Goal: Task Accomplishment & Management: Manage account settings

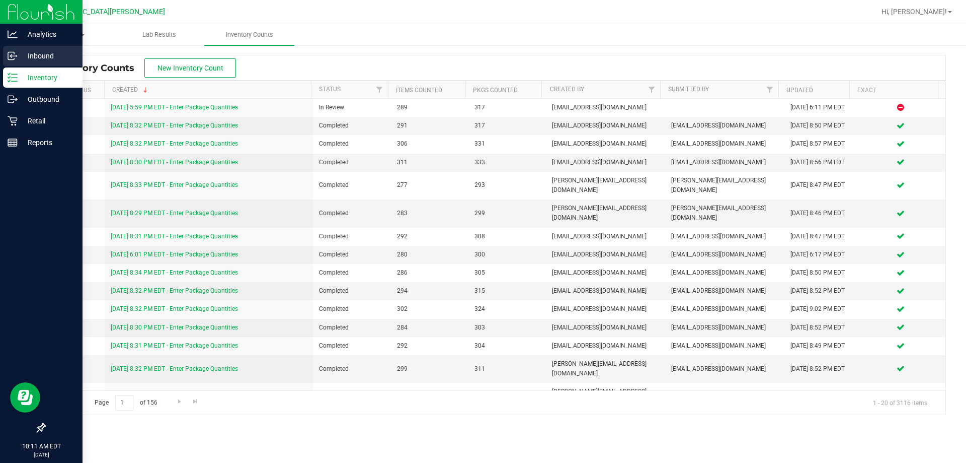
click at [47, 55] on p "Inbound" at bounding box center [48, 56] width 60 height 12
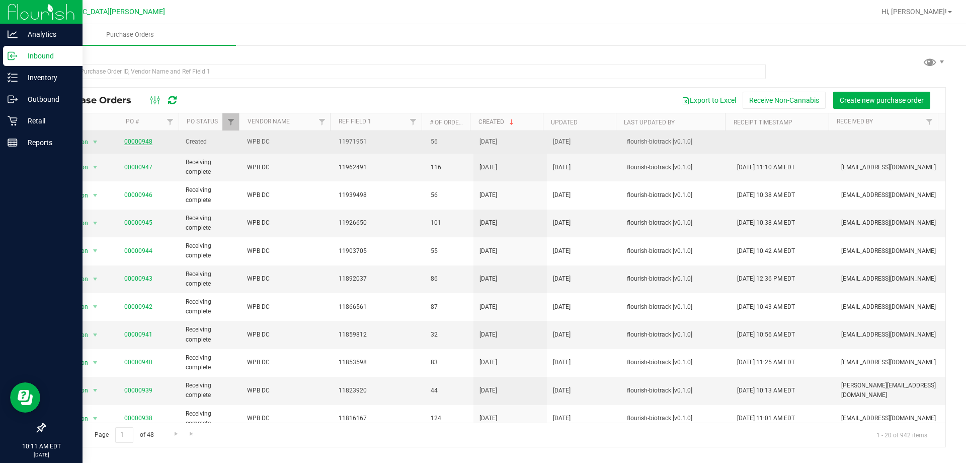
click at [137, 141] on link "00000948" at bounding box center [138, 141] width 28 height 7
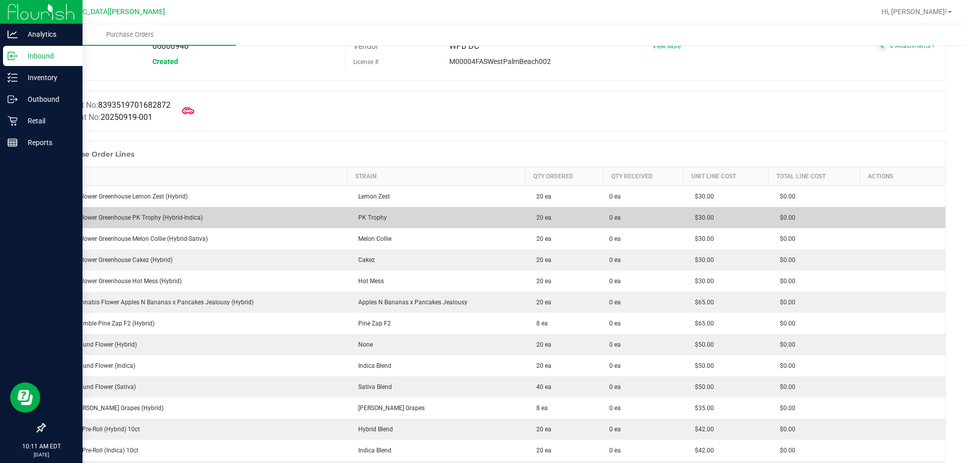
scroll to position [101, 0]
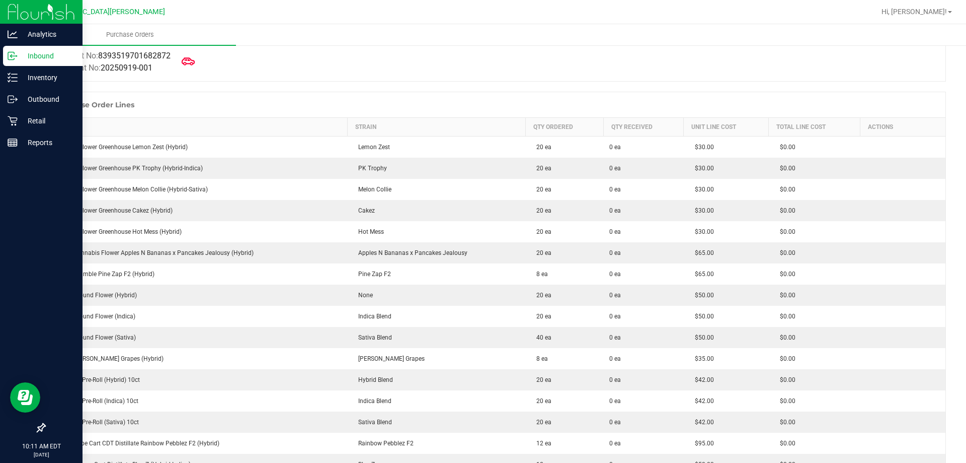
click at [186, 63] on icon at bounding box center [188, 61] width 13 height 13
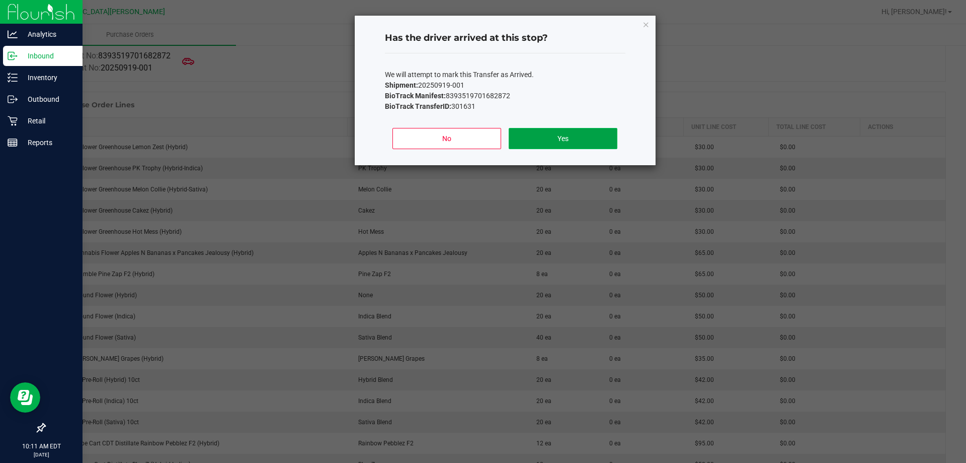
click at [573, 141] on button "Yes" at bounding box center [563, 138] width 108 height 21
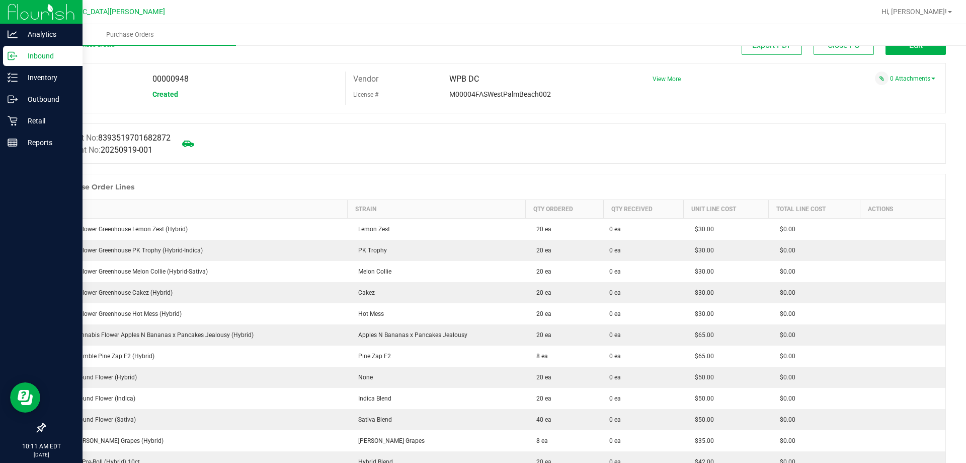
scroll to position [0, 0]
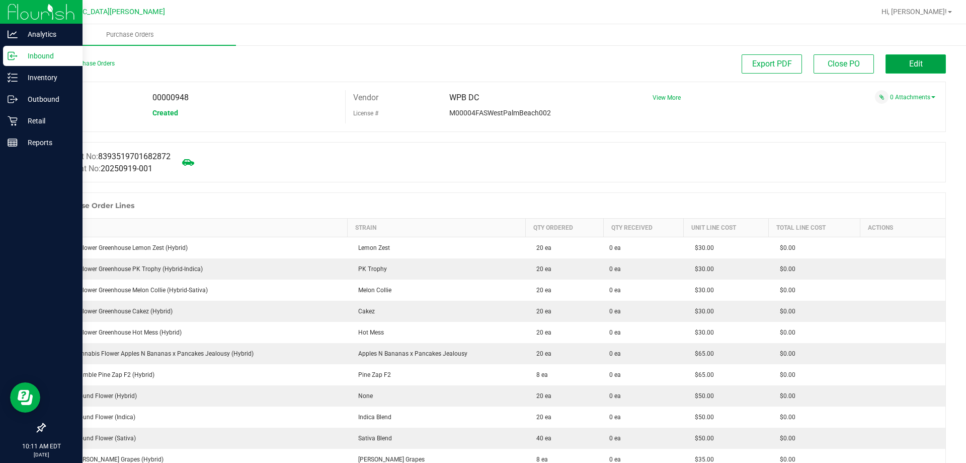
click at [897, 57] on button "Edit" at bounding box center [916, 63] width 60 height 19
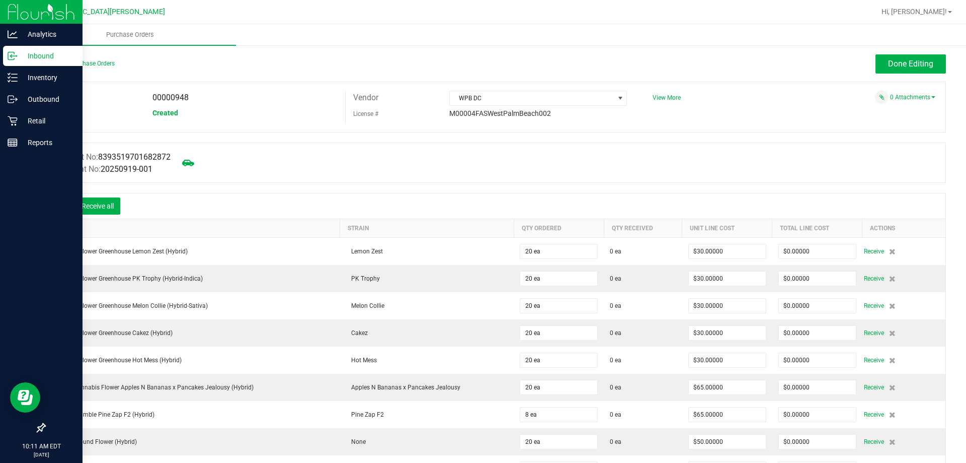
click at [58, 204] on icon at bounding box center [60, 207] width 10 height 10
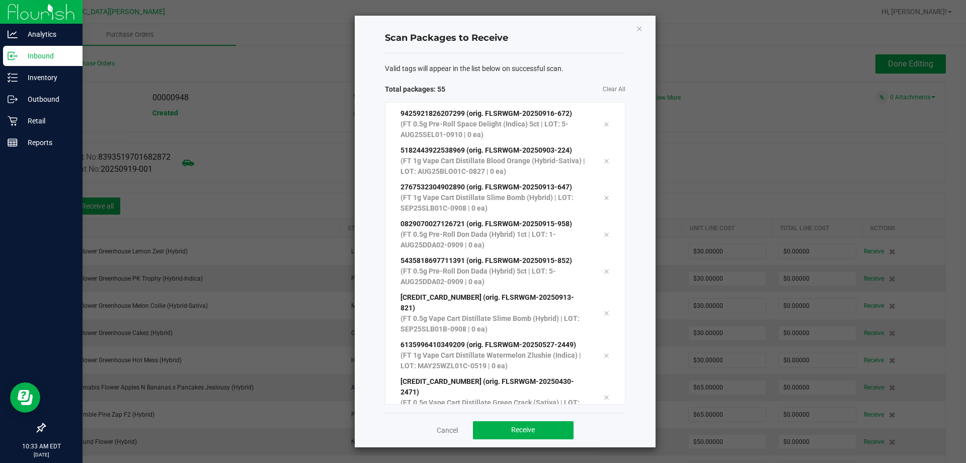
scroll to position [1745, 0]
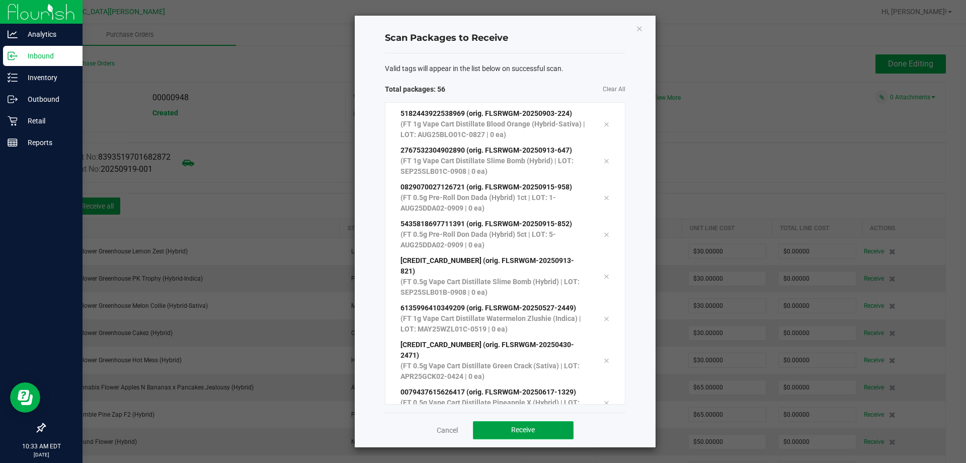
click at [509, 429] on button "Receive" at bounding box center [523, 430] width 101 height 18
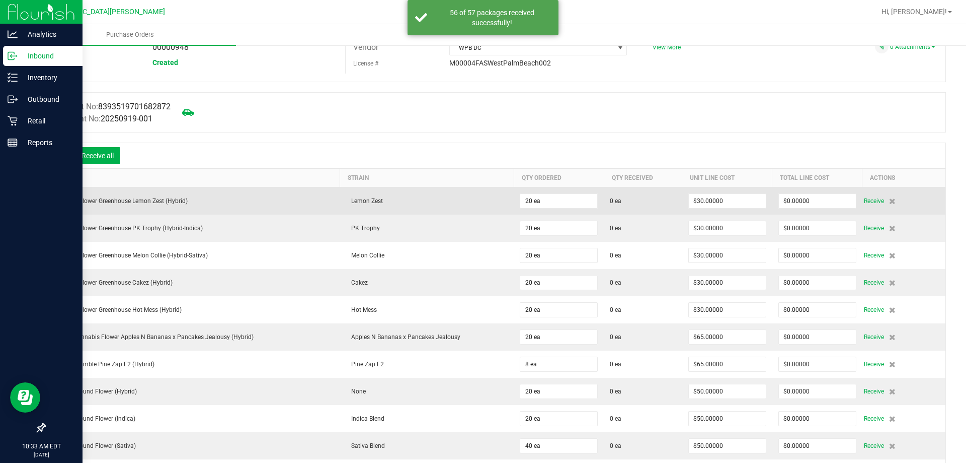
scroll to position [0, 0]
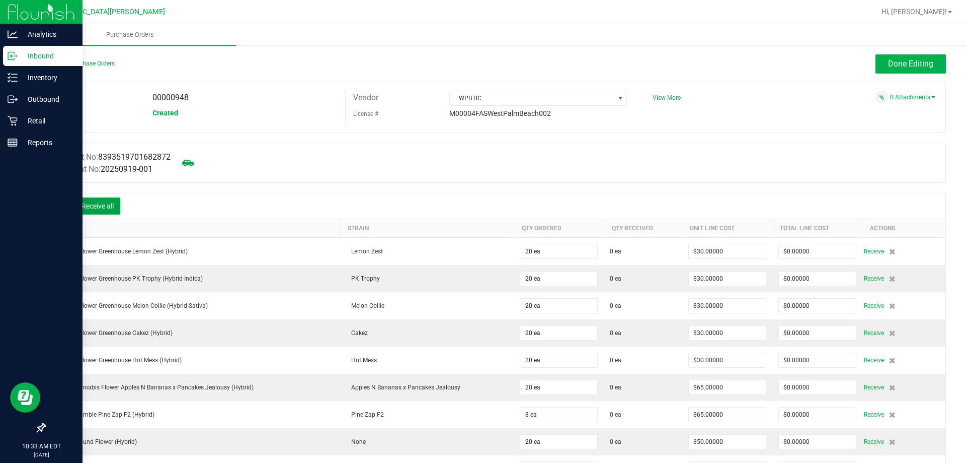
click at [116, 202] on button "Receive all" at bounding box center [97, 205] width 45 height 17
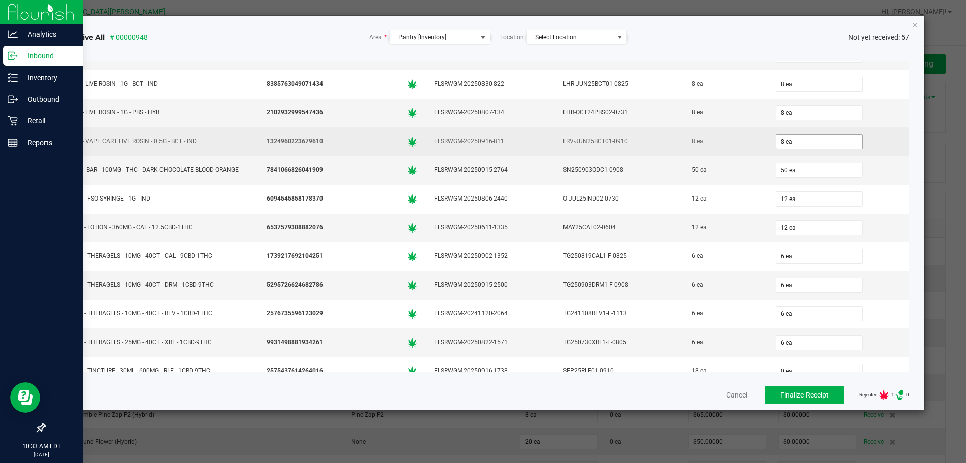
scroll to position [1348, 0]
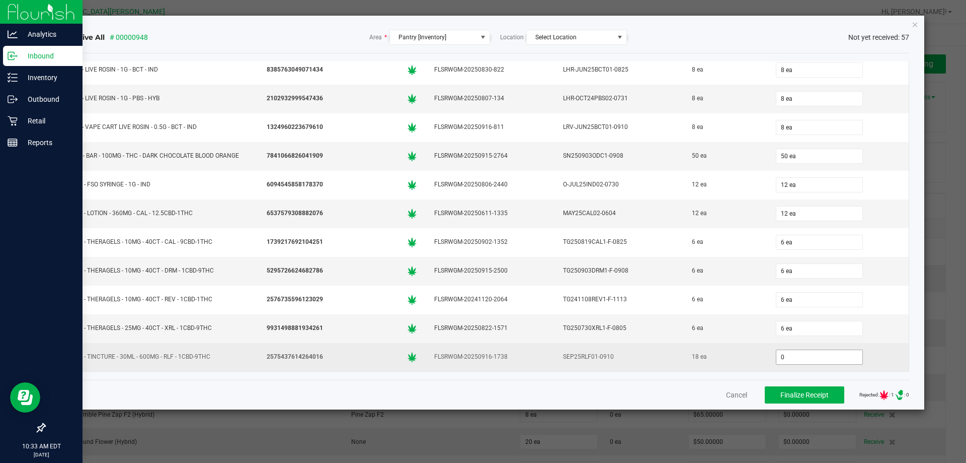
click at [779, 356] on input "0" at bounding box center [820, 357] width 86 height 14
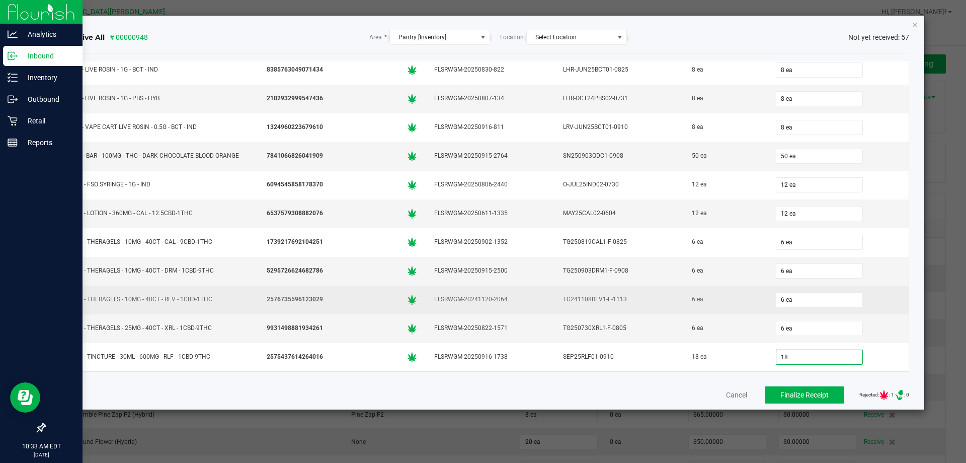
type input "18 ea"
click at [859, 290] on div "6 ea" at bounding box center [839, 299] width 130 height 20
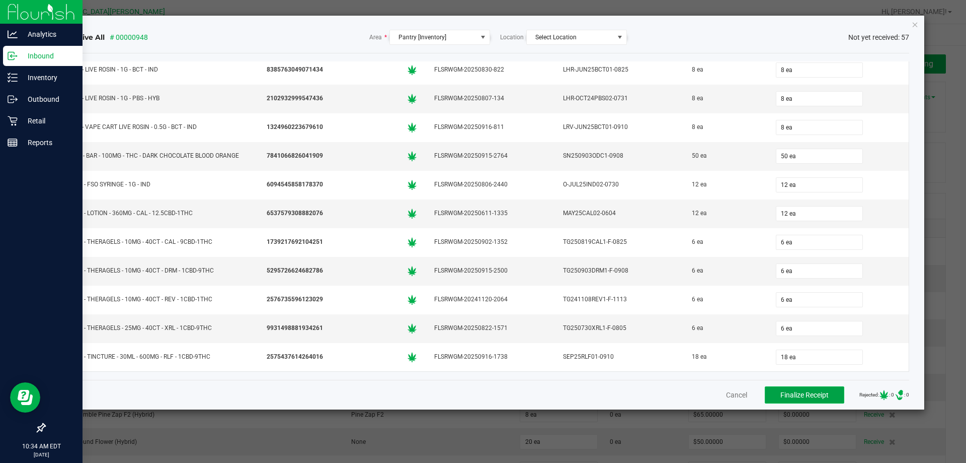
click at [781, 391] on span "Finalize Receipt" at bounding box center [805, 395] width 48 height 8
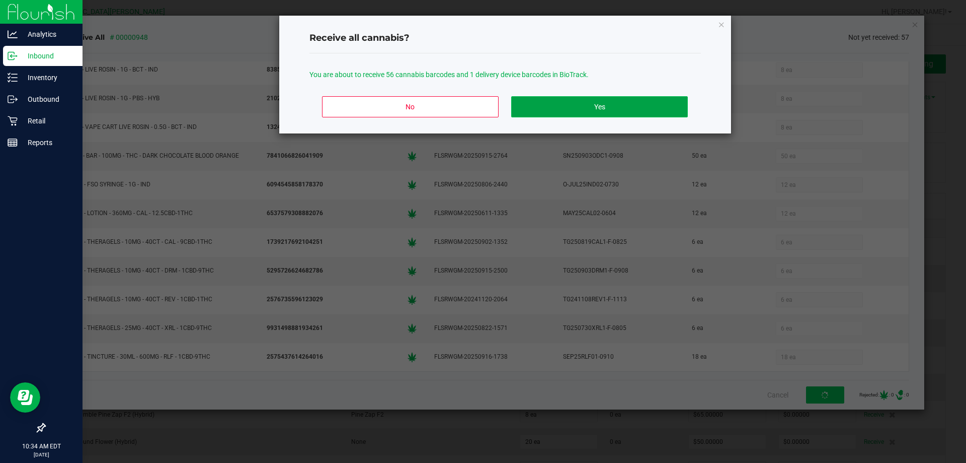
click at [605, 104] on button "Yes" at bounding box center [599, 106] width 176 height 21
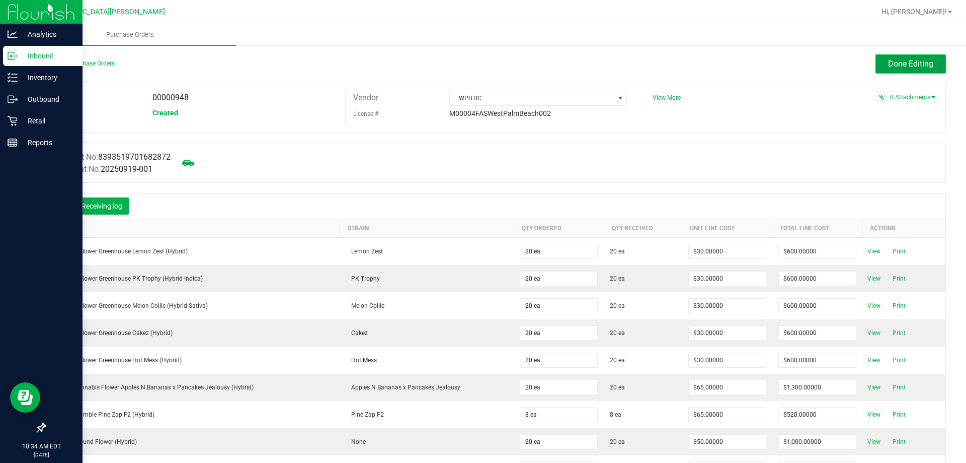
click at [906, 66] on span "Done Editing" at bounding box center [910, 64] width 45 height 10
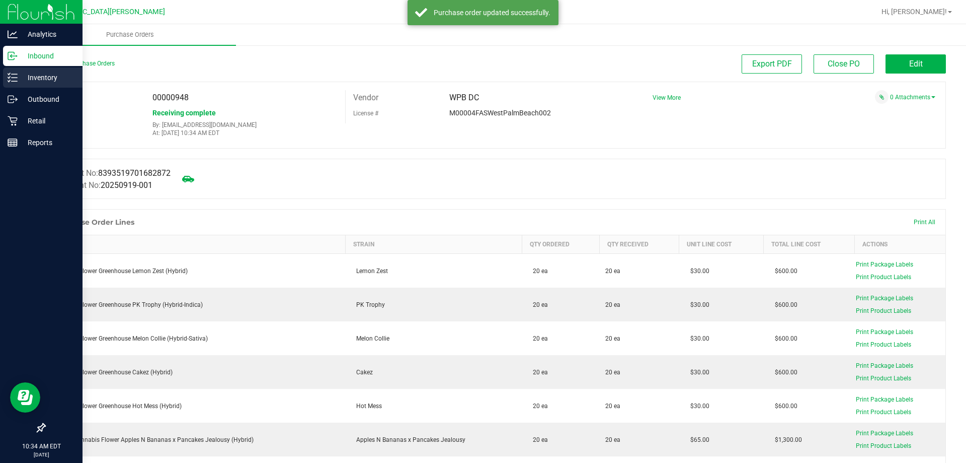
click at [19, 83] on div "Inventory" at bounding box center [43, 77] width 80 height 20
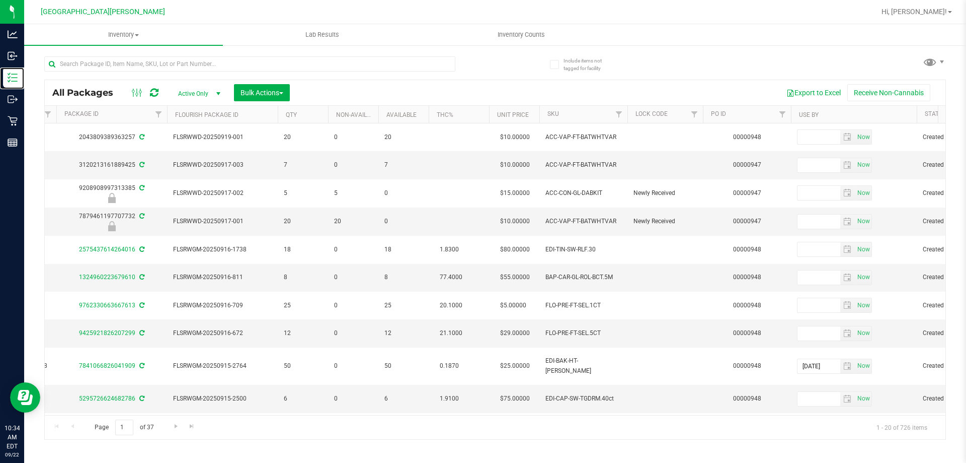
scroll to position [0, 398]
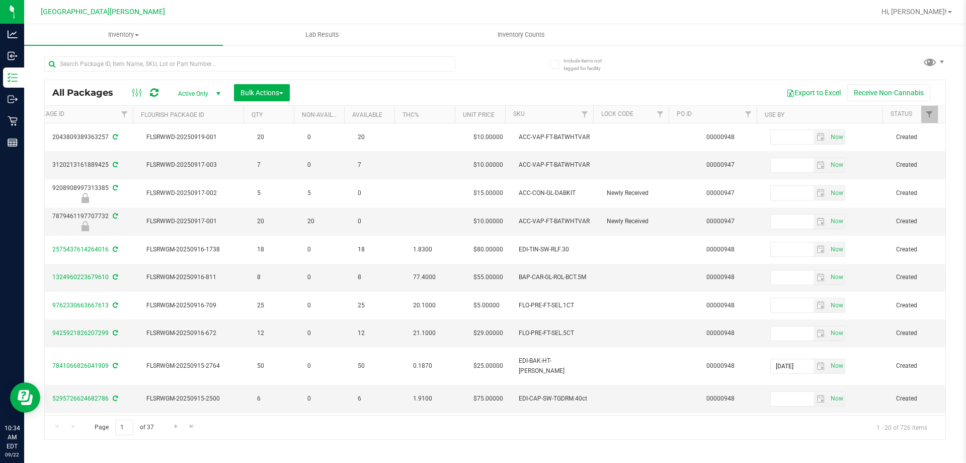
click at [708, 114] on th "PO ID" at bounding box center [713, 115] width 88 height 18
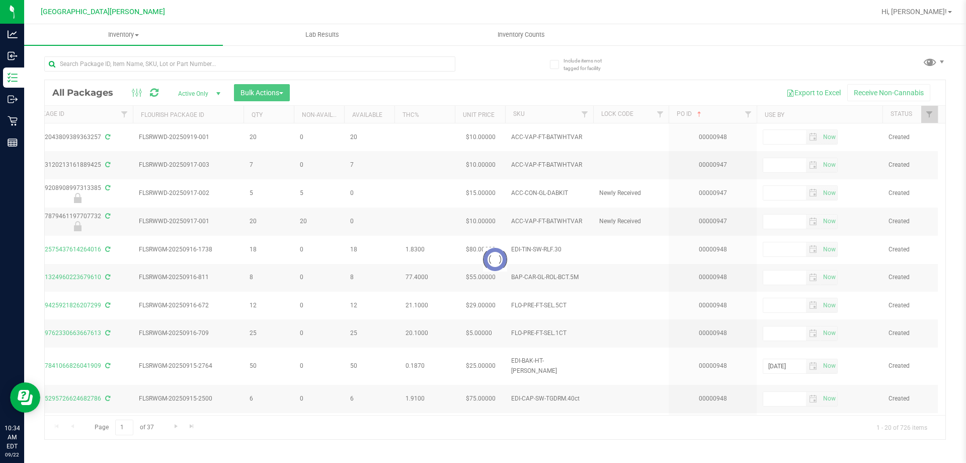
click at [749, 115] on div at bounding box center [495, 259] width 901 height 359
click at [749, 115] on span "Filter" at bounding box center [748, 114] width 8 height 8
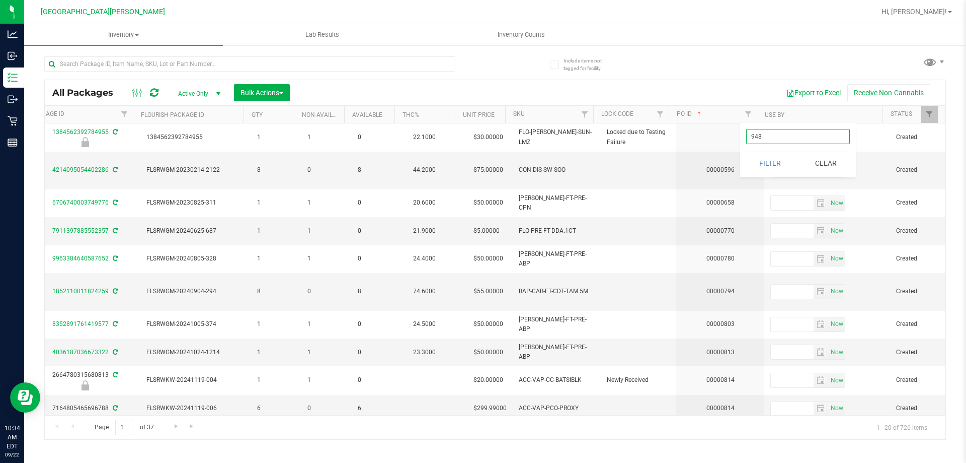
type input "948"
click at [746, 152] on button "Filter" at bounding box center [770, 163] width 48 height 22
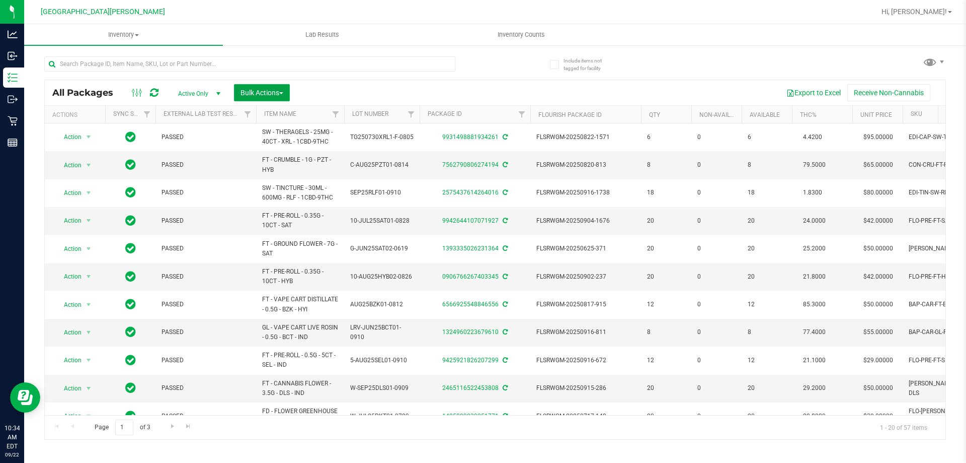
click at [279, 94] on span "Bulk Actions" at bounding box center [262, 93] width 43 height 8
click at [272, 191] on span "Lock/Unlock packages" at bounding box center [274, 189] width 69 height 8
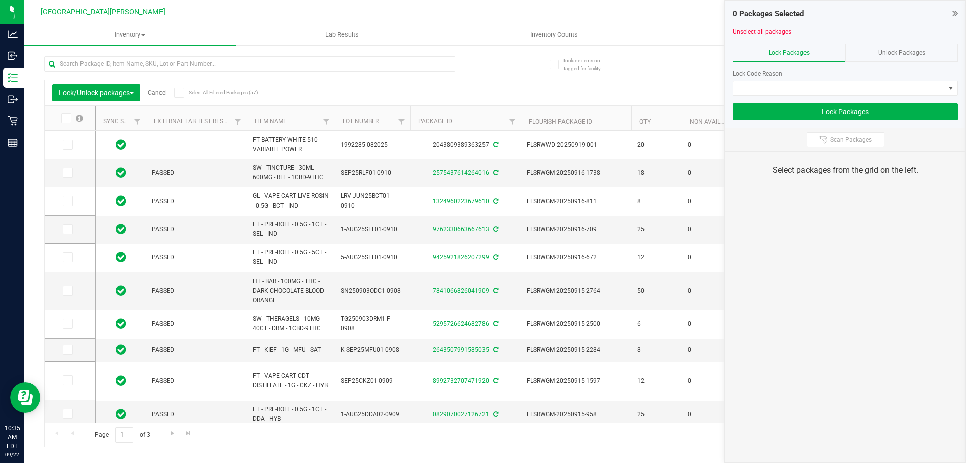
click at [193, 94] on span "Select All Filtered Packages (57)" at bounding box center [214, 93] width 50 height 6
click at [0, 0] on input "Select All Filtered Packages (57)" at bounding box center [0, 0] width 0 height 0
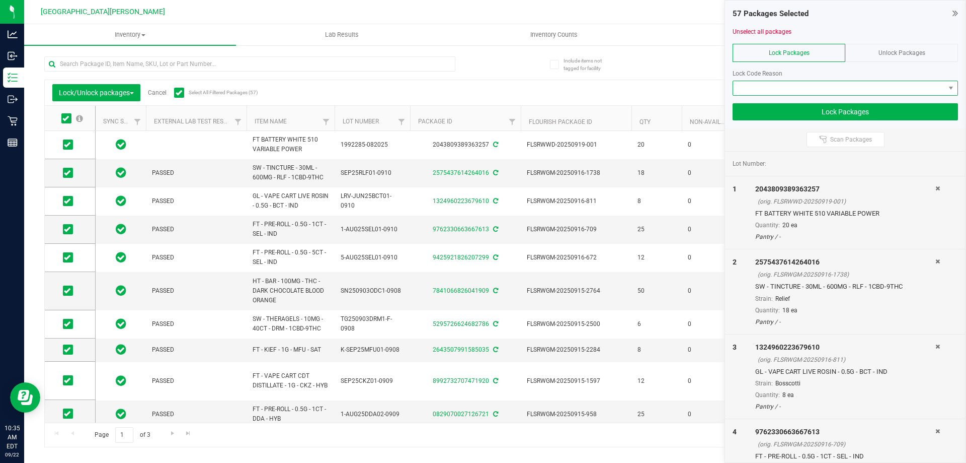
click at [817, 85] on span at bounding box center [839, 88] width 212 height 14
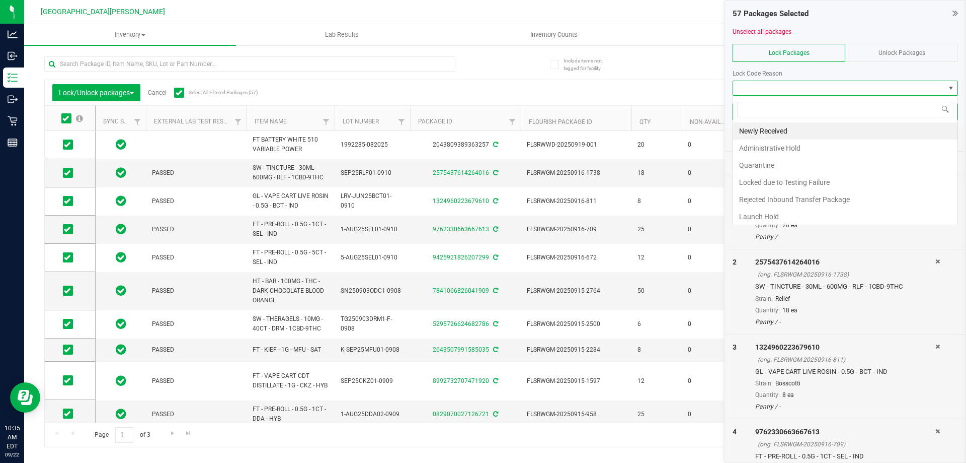
scroll to position [15, 225]
click at [778, 131] on li "Newly Received" at bounding box center [845, 130] width 224 height 17
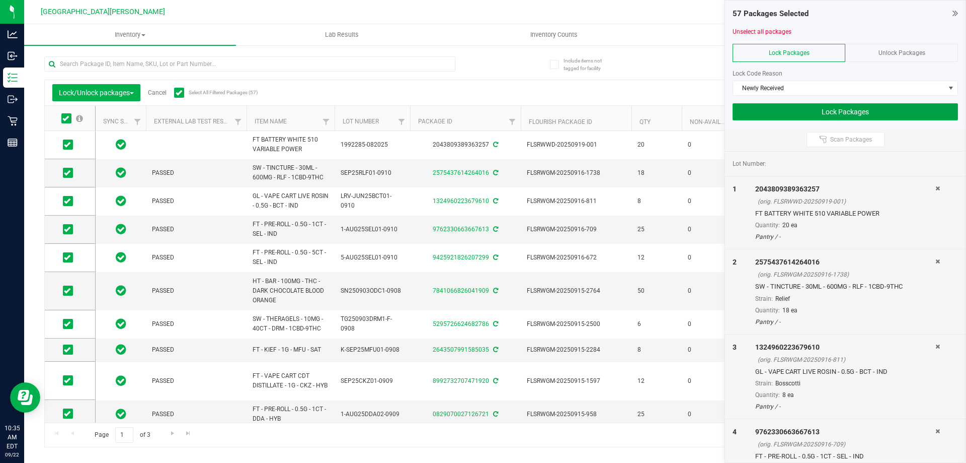
click at [834, 112] on button "Lock Packages" at bounding box center [845, 111] width 225 height 17
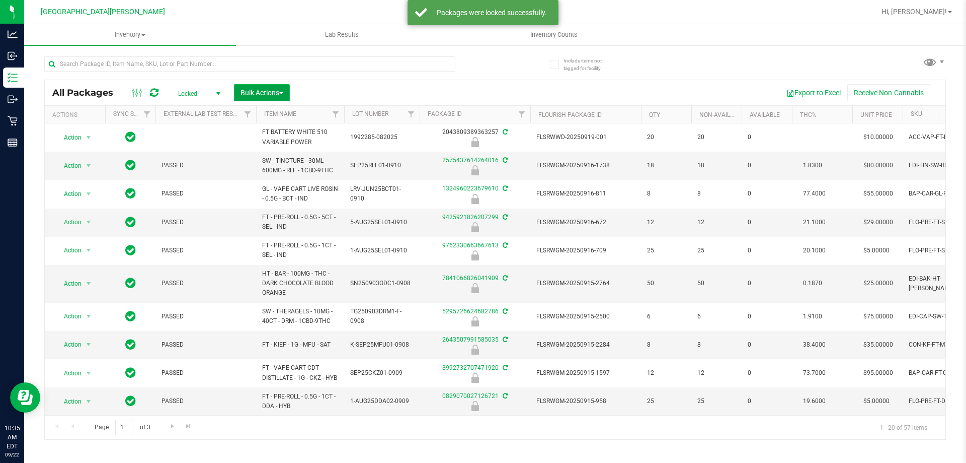
click at [262, 90] on span "Bulk Actions" at bounding box center [262, 93] width 43 height 8
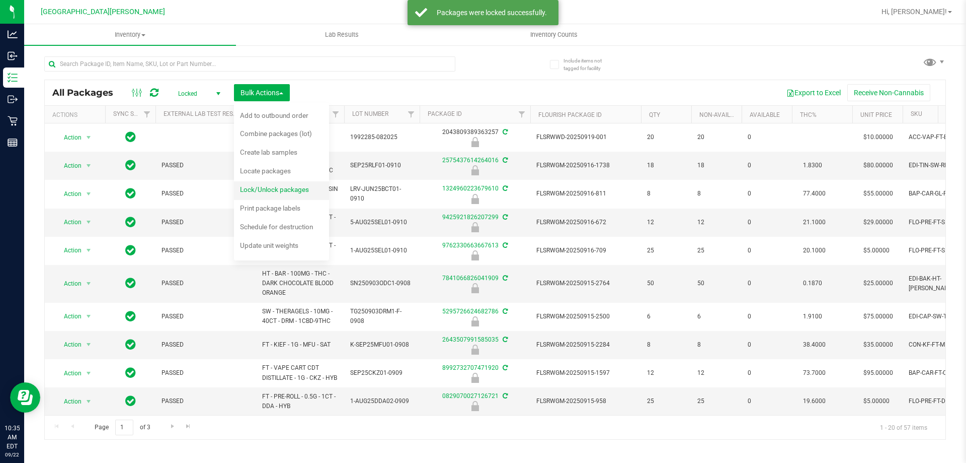
click at [261, 192] on span "Lock/Unlock packages" at bounding box center [274, 189] width 69 height 8
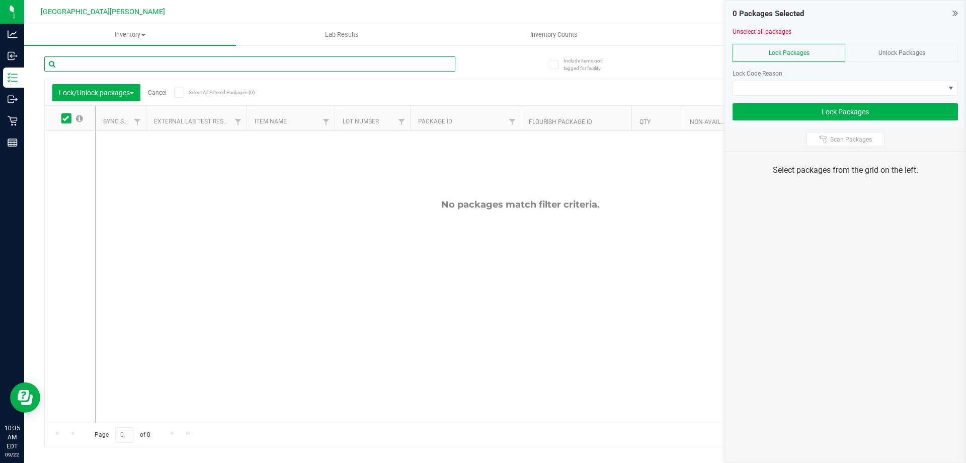
click at [168, 65] on input "text" at bounding box center [249, 63] width 411 height 15
type input "slb"
click at [916, 47] on div "Unlock Packages" at bounding box center [902, 53] width 113 height 18
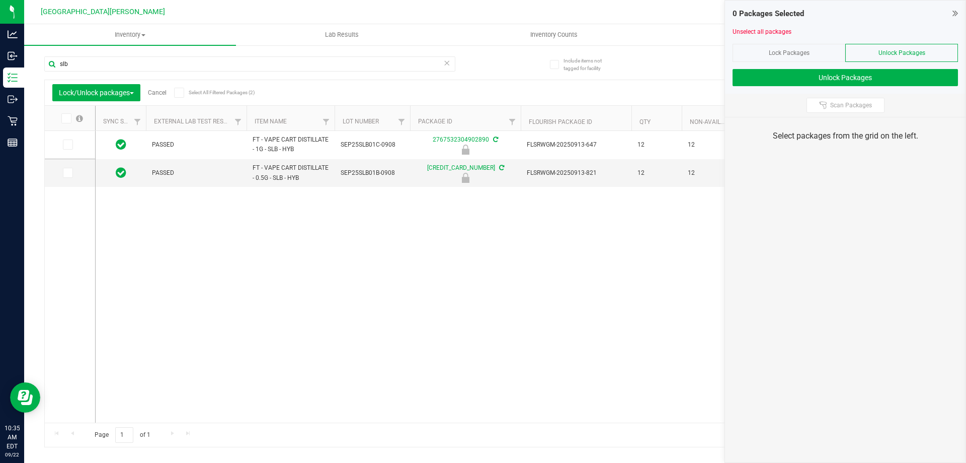
click at [206, 93] on span "Select All Filtered Packages (2)" at bounding box center [214, 93] width 50 height 6
click at [0, 0] on input "Select All Filtered Packages (2)" at bounding box center [0, 0] width 0 height 0
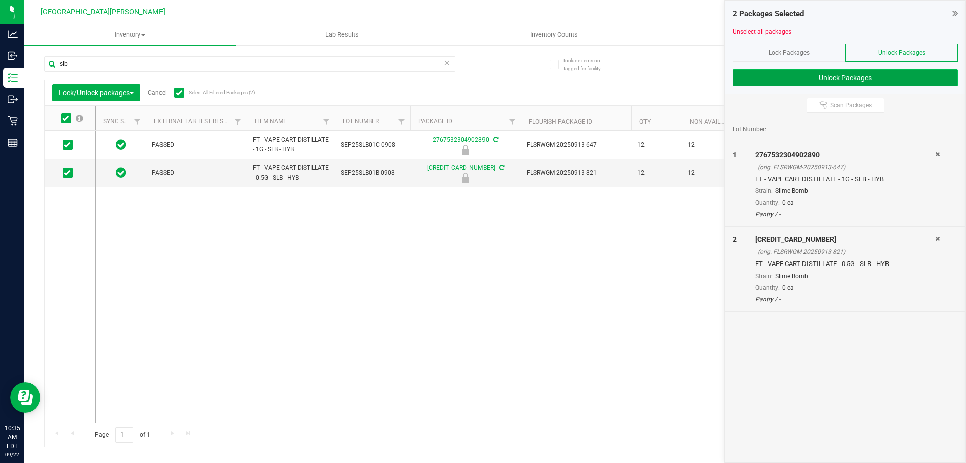
click at [833, 78] on button "Unlock Packages" at bounding box center [845, 77] width 225 height 17
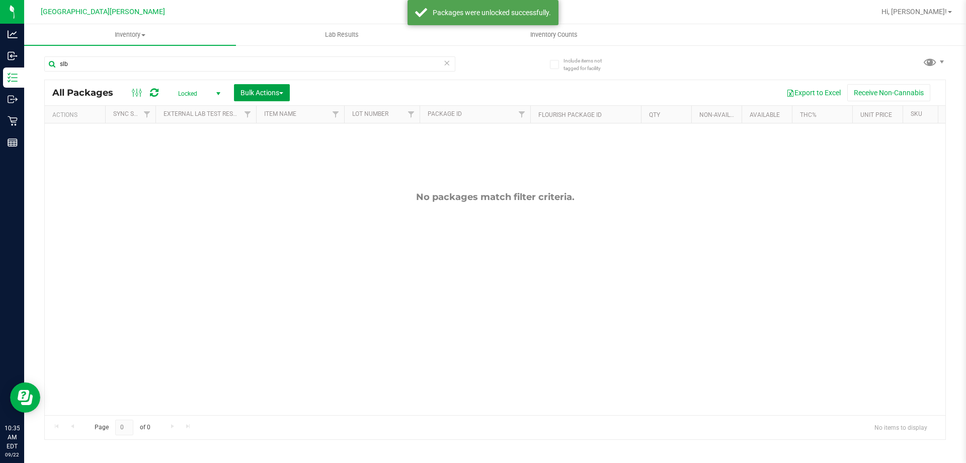
click at [268, 91] on span "Bulk Actions" at bounding box center [262, 93] width 43 height 8
click at [274, 192] on span "Lock/Unlock packages" at bounding box center [274, 189] width 69 height 8
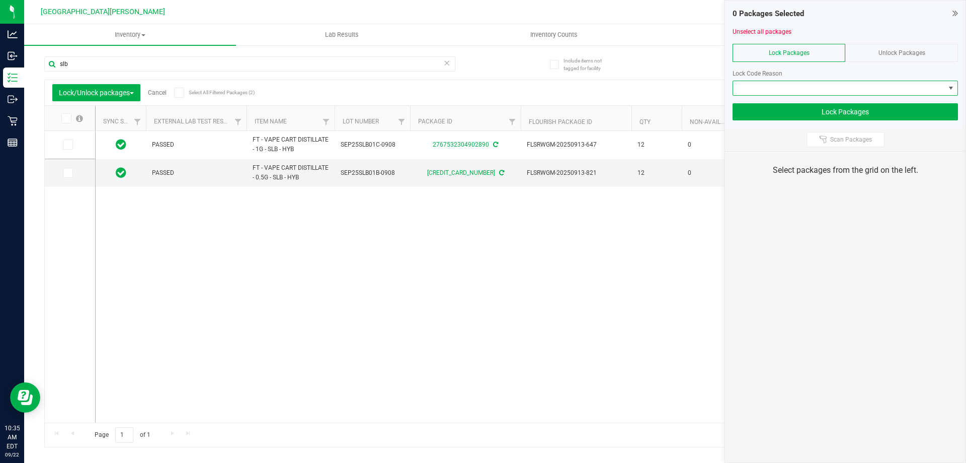
click at [772, 90] on span at bounding box center [839, 88] width 212 height 14
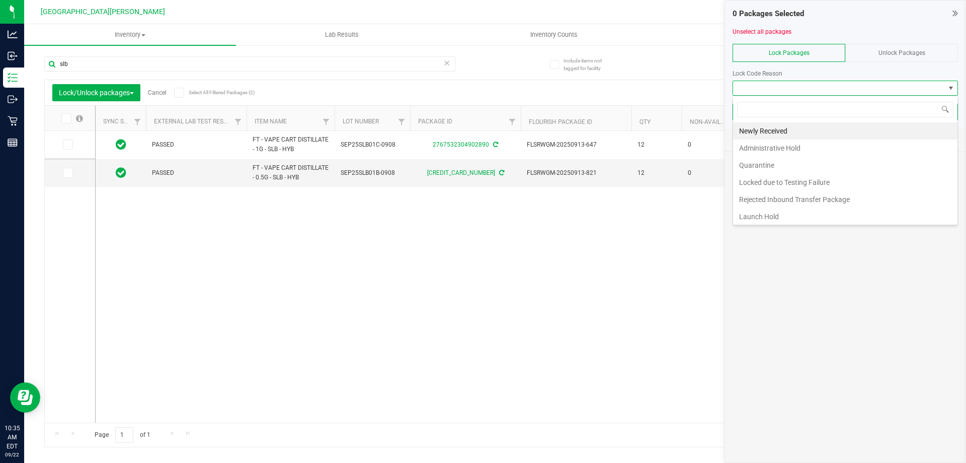
scroll to position [15, 225]
click at [213, 88] on label "Select All Filtered Packages (2)" at bounding box center [206, 93] width 65 height 10
click at [0, 0] on input "Select All Filtered Packages (2)" at bounding box center [0, 0] width 0 height 0
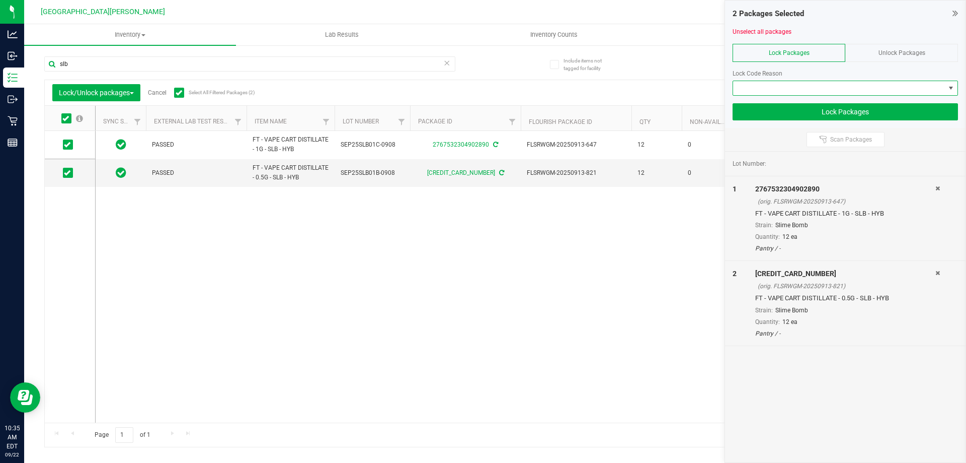
click at [753, 87] on span at bounding box center [839, 88] width 212 height 14
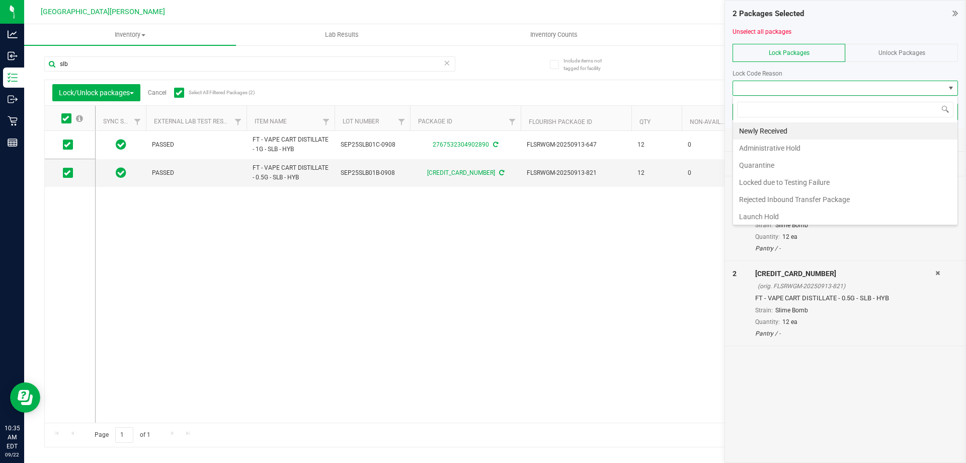
click at [757, 214] on li "Launch Hold" at bounding box center [845, 216] width 224 height 17
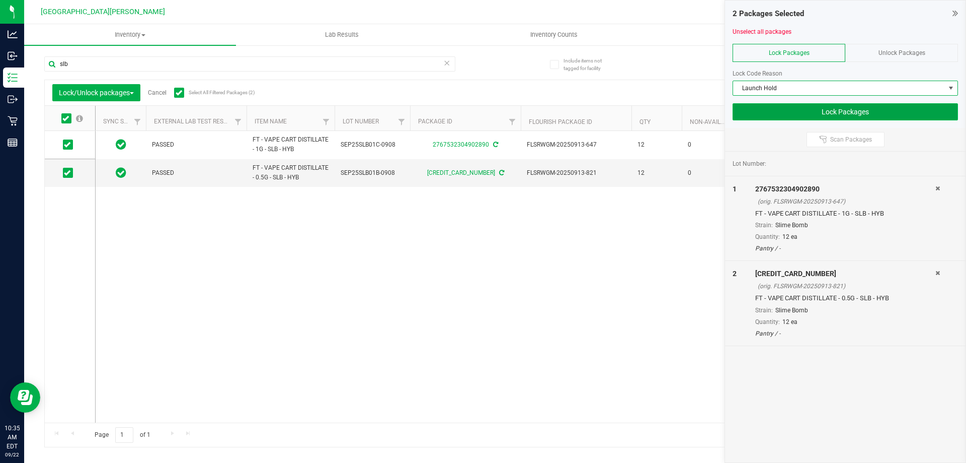
click at [854, 109] on button "Lock Packages" at bounding box center [845, 111] width 225 height 17
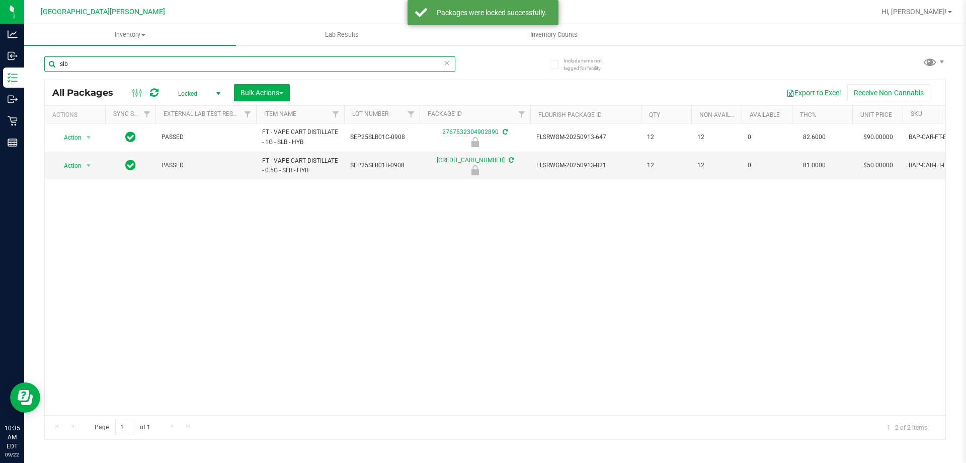
click at [115, 62] on input "slb" at bounding box center [249, 63] width 411 height 15
type input "rzy"
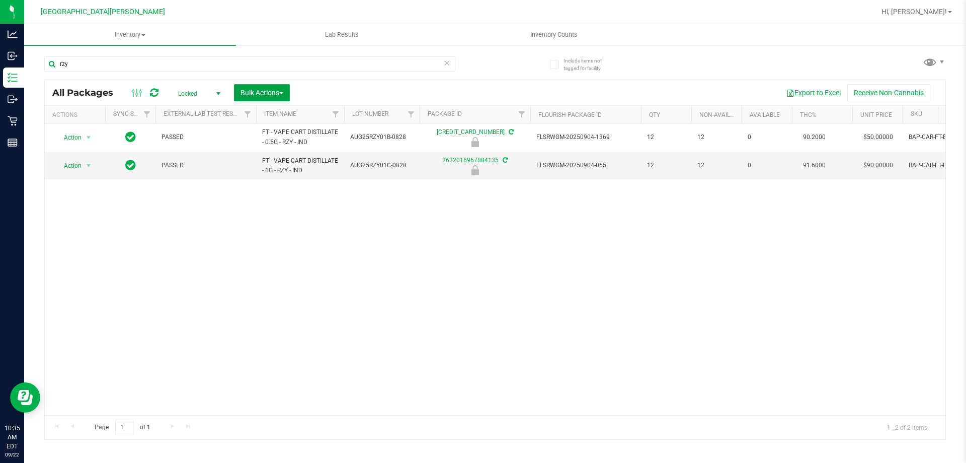
click at [279, 93] on span "Bulk Actions" at bounding box center [262, 93] width 43 height 8
click at [266, 189] on span "Lock/Unlock packages" at bounding box center [274, 189] width 69 height 8
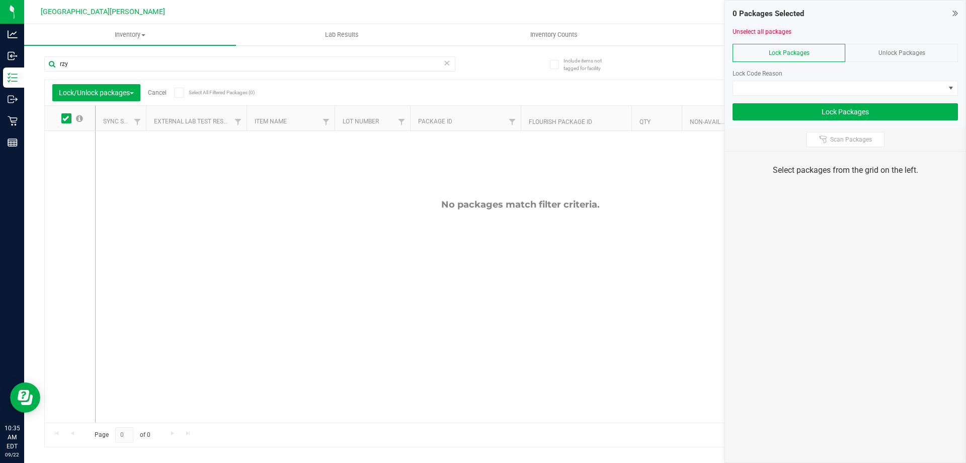
click at [892, 53] on span "Unlock Packages" at bounding box center [902, 52] width 47 height 7
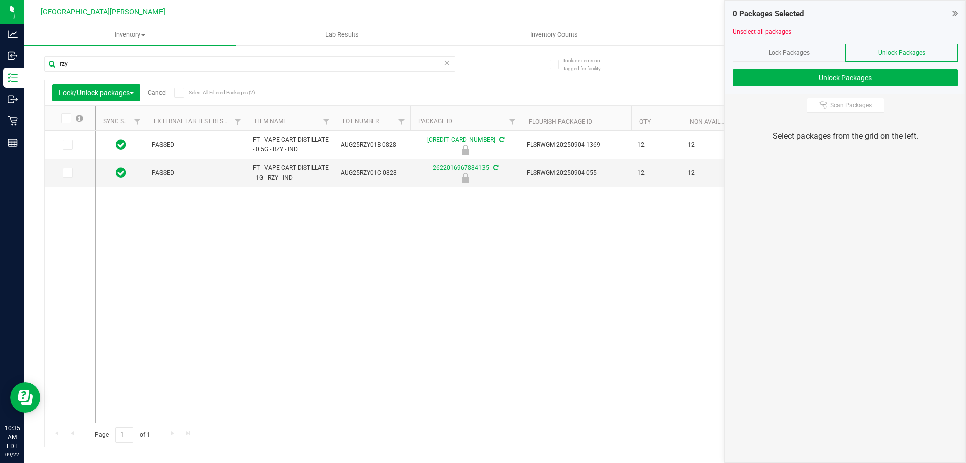
click at [219, 92] on span "Select All Filtered Packages (2)" at bounding box center [214, 93] width 50 height 6
click at [0, 0] on input "Select All Filtered Packages (2)" at bounding box center [0, 0] width 0 height 0
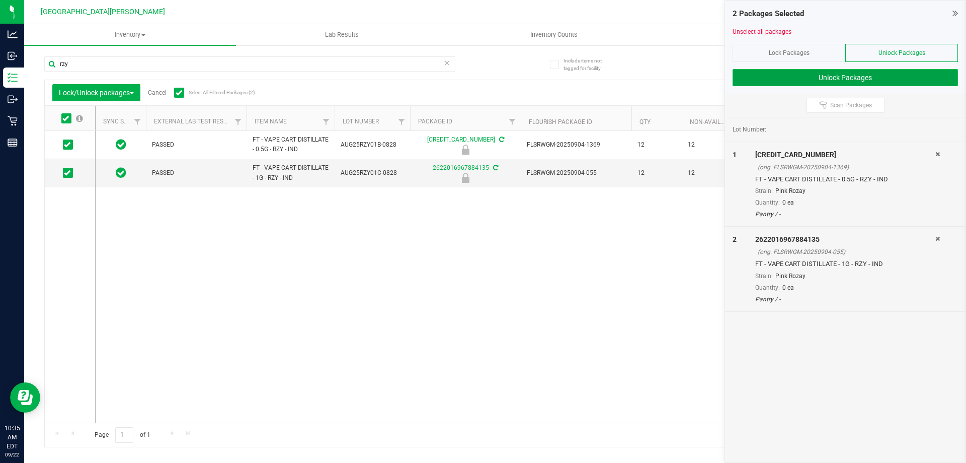
click at [761, 79] on button "Unlock Packages" at bounding box center [845, 77] width 225 height 17
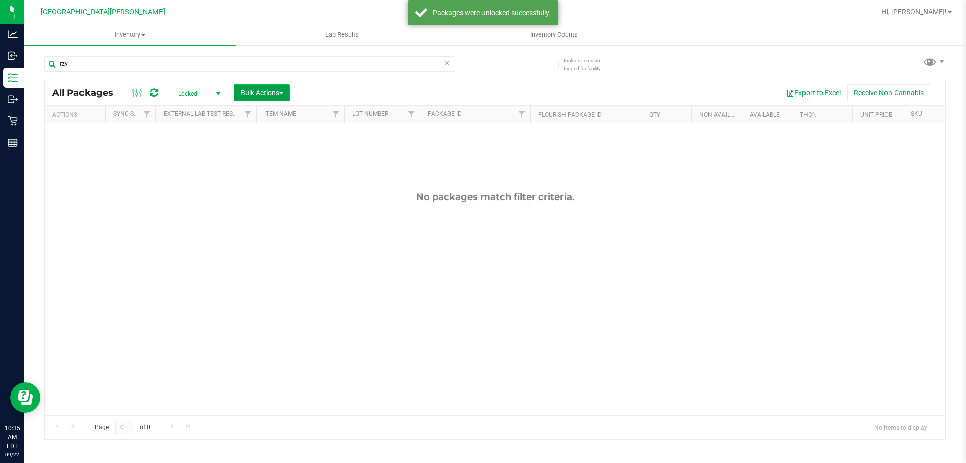
click at [277, 93] on span "Bulk Actions" at bounding box center [262, 93] width 43 height 8
click at [279, 193] on span "Lock/Unlock packages" at bounding box center [274, 189] width 69 height 8
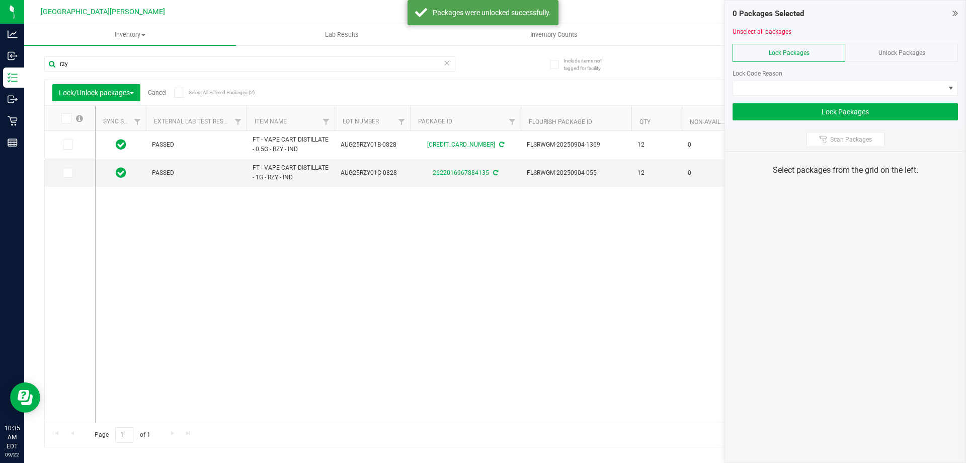
click at [213, 92] on span "Select All Filtered Packages (2)" at bounding box center [214, 93] width 50 height 6
click at [0, 0] on input "Select All Filtered Packages (2)" at bounding box center [0, 0] width 0 height 0
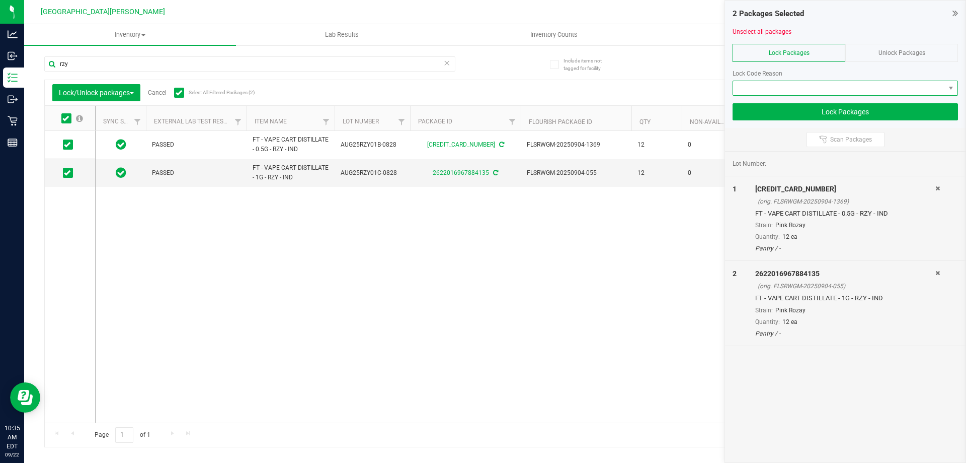
click at [783, 81] on span at bounding box center [839, 88] width 212 height 14
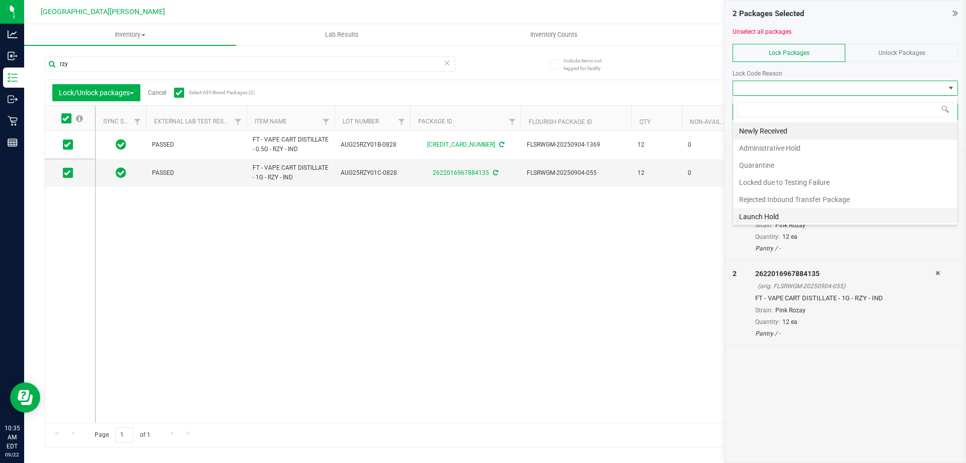
scroll to position [15, 225]
click at [756, 214] on li "Launch Hold" at bounding box center [845, 216] width 224 height 17
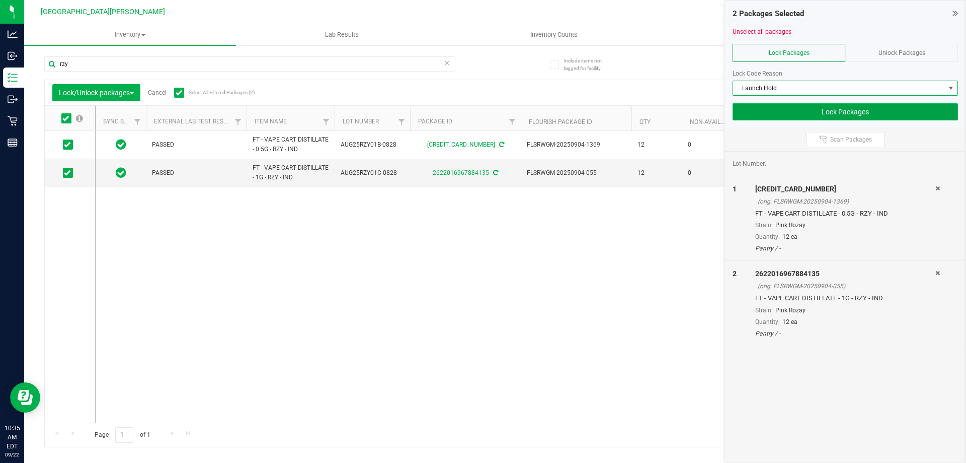
click at [822, 108] on button "Lock Packages" at bounding box center [845, 111] width 225 height 17
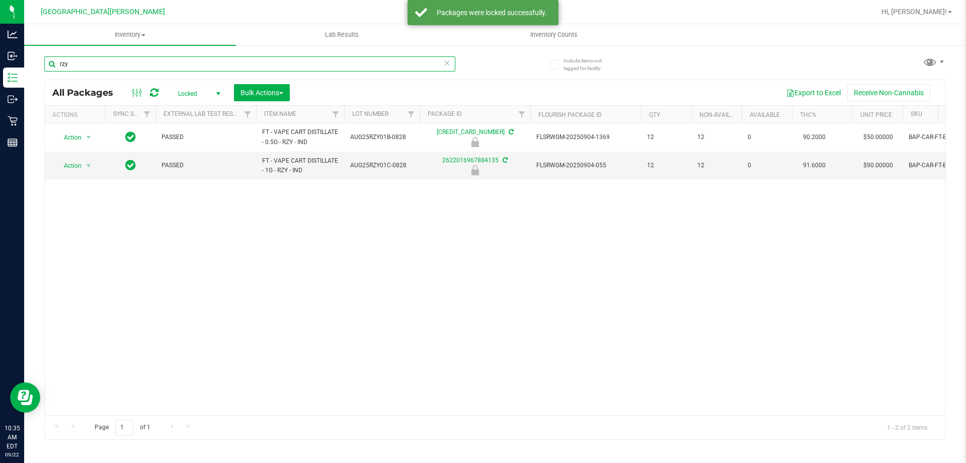
click at [137, 60] on input "rzy" at bounding box center [249, 63] width 411 height 15
type input "blo"
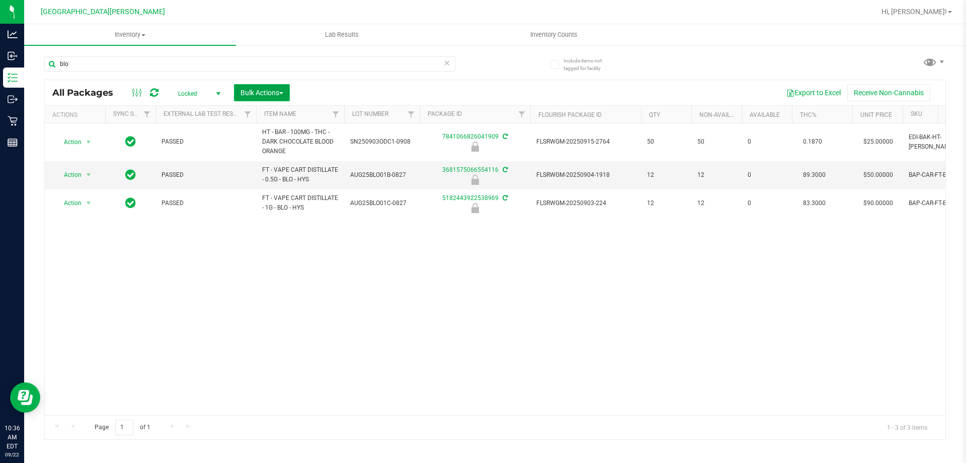
click at [273, 90] on span "Bulk Actions" at bounding box center [262, 93] width 43 height 8
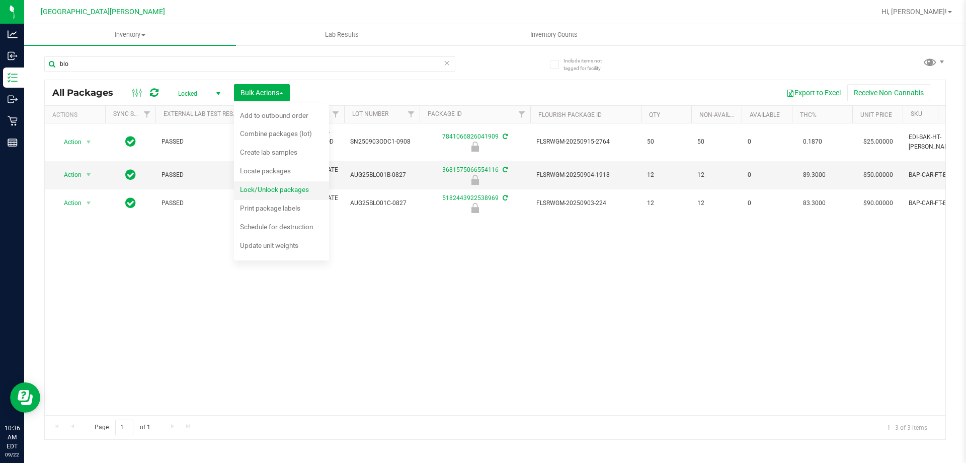
click at [275, 185] on span "Lock/Unlock packages" at bounding box center [274, 189] width 69 height 8
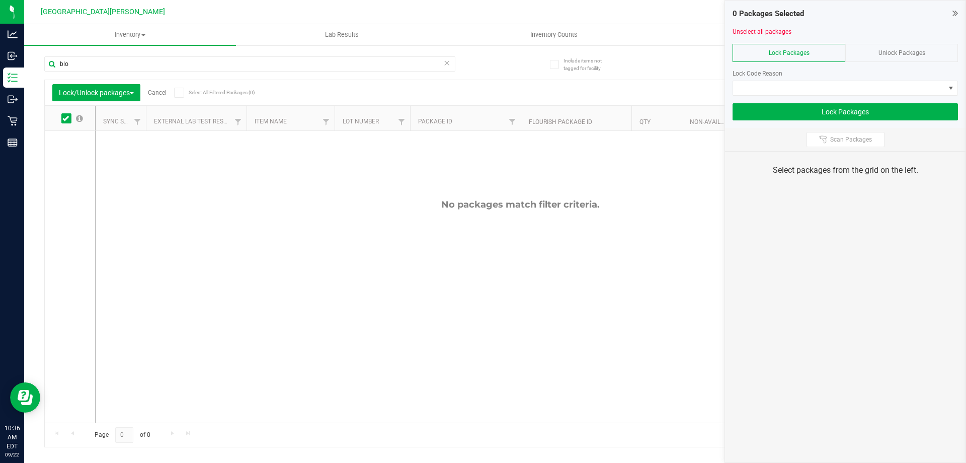
click at [889, 52] on span "Unlock Packages" at bounding box center [902, 52] width 47 height 7
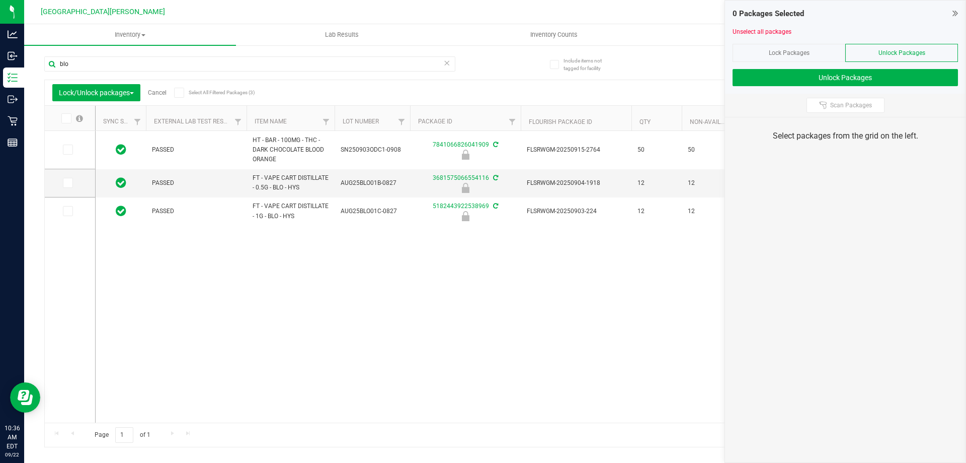
click at [224, 90] on span "Select All Filtered Packages (3)" at bounding box center [214, 93] width 50 height 6
click at [0, 0] on input "Select All Filtered Packages (3)" at bounding box center [0, 0] width 0 height 0
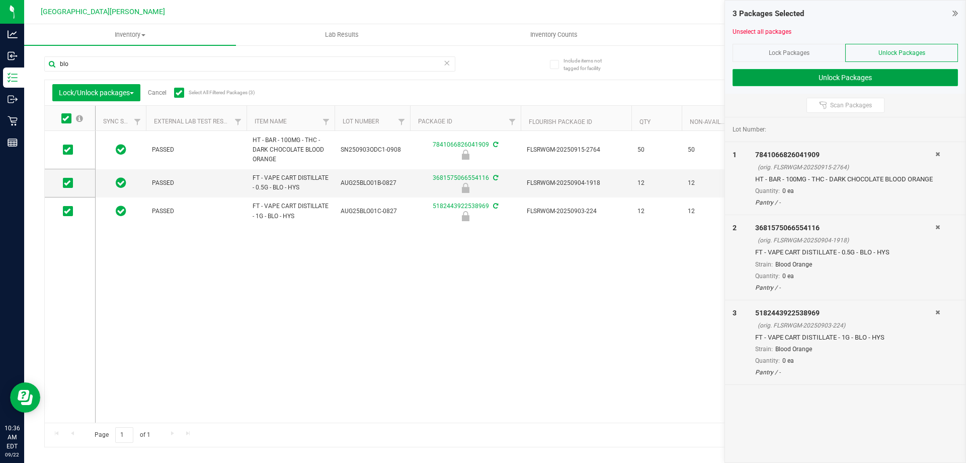
click at [860, 72] on button "Unlock Packages" at bounding box center [845, 77] width 225 height 17
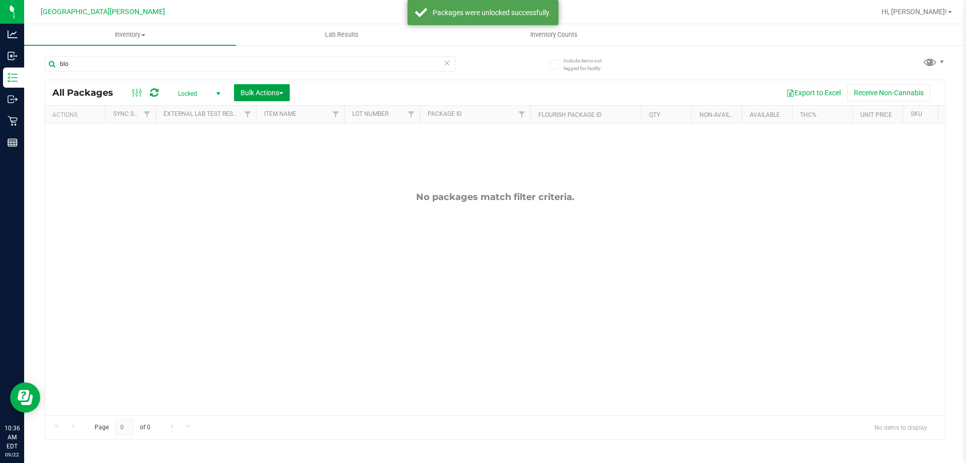
click at [275, 95] on span "Bulk Actions" at bounding box center [262, 93] width 43 height 8
click at [274, 188] on span "Lock/Unlock packages" at bounding box center [274, 189] width 69 height 8
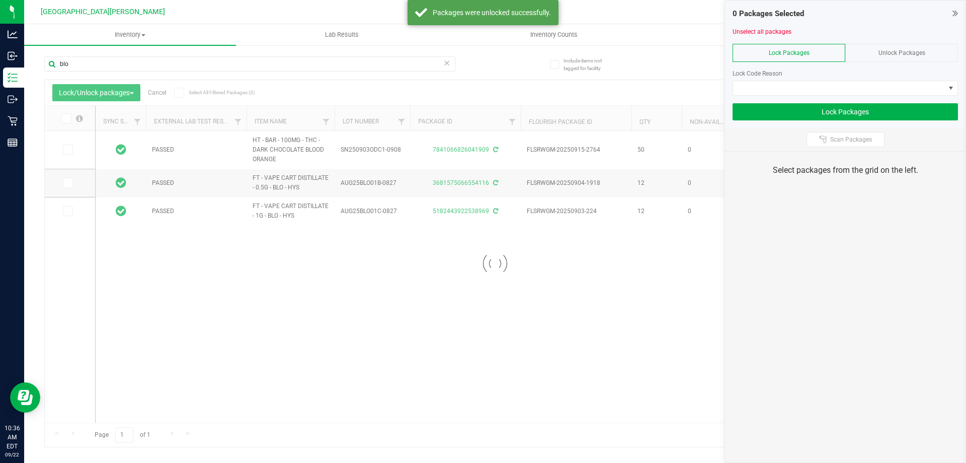
click at [196, 90] on div at bounding box center [495, 263] width 901 height 366
click at [198, 90] on span "Select All Filtered Packages (3)" at bounding box center [214, 93] width 50 height 6
click at [0, 0] on input "Select All Filtered Packages (3)" at bounding box center [0, 0] width 0 height 0
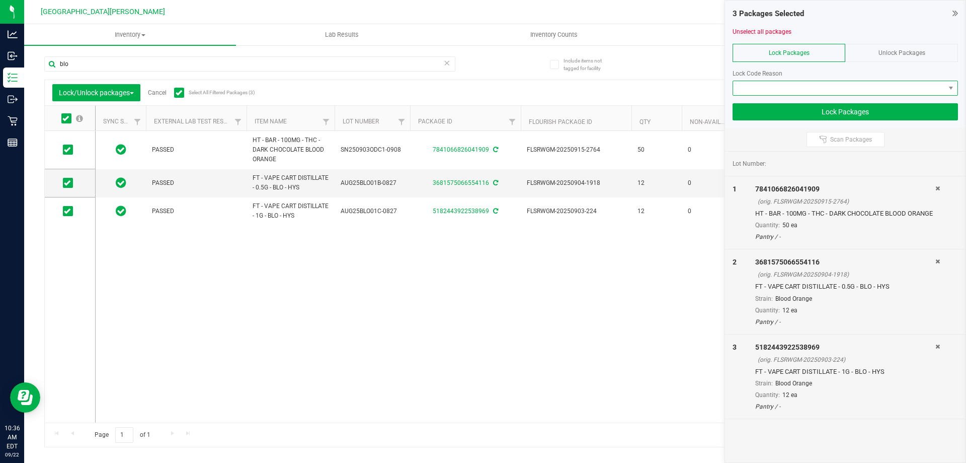
click at [851, 86] on span at bounding box center [839, 88] width 212 height 14
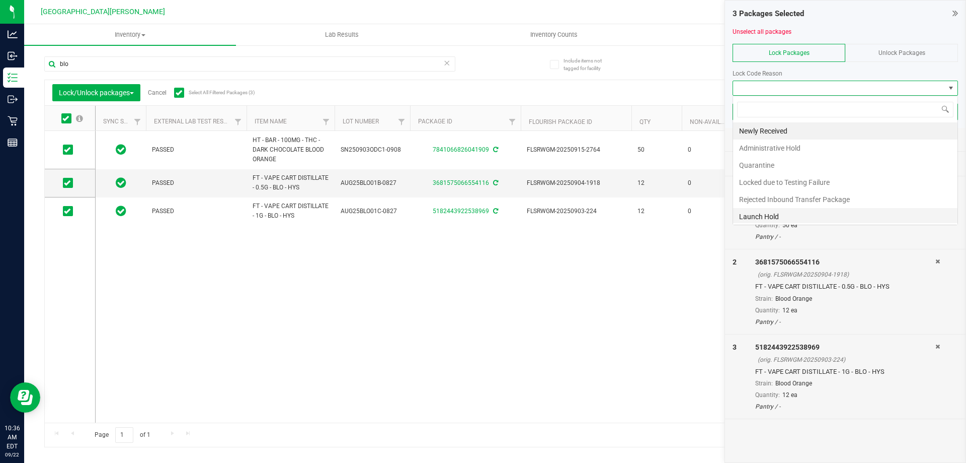
scroll to position [15, 225]
click at [755, 219] on li "Launch Hold" at bounding box center [845, 216] width 224 height 17
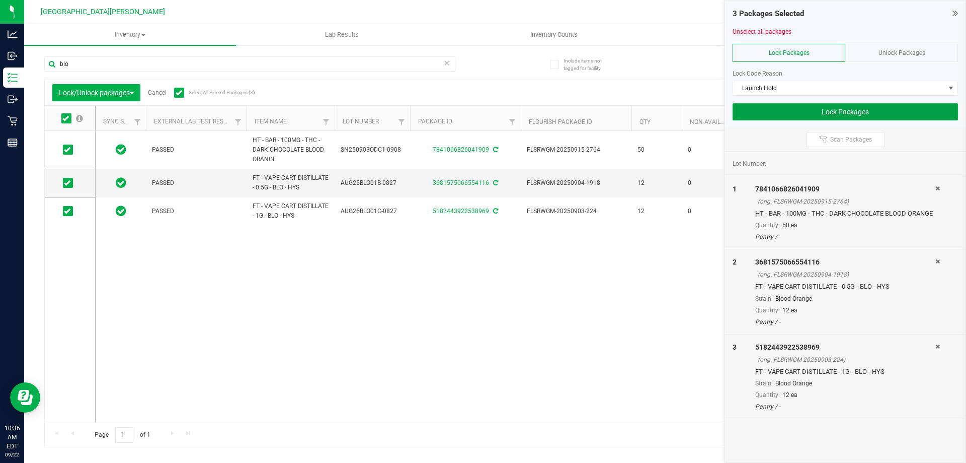
click at [835, 110] on button "Lock Packages" at bounding box center [845, 111] width 225 height 17
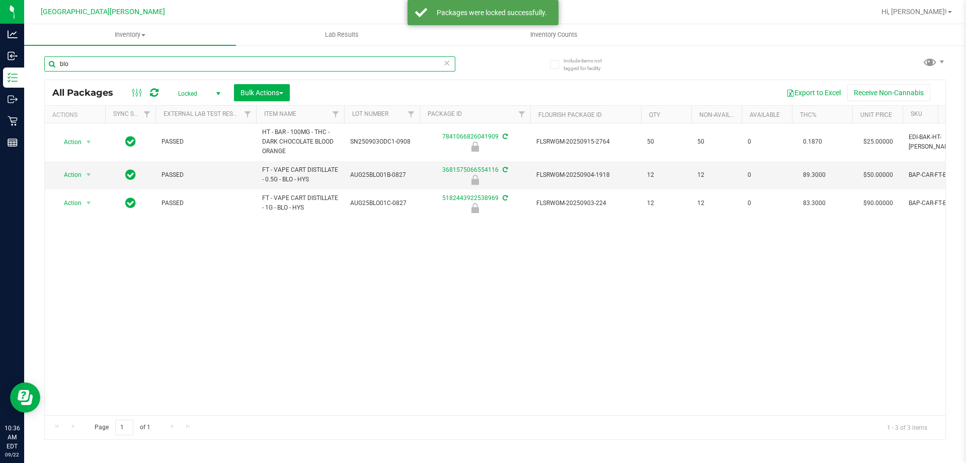
click at [125, 63] on input "blo" at bounding box center [249, 63] width 411 height 15
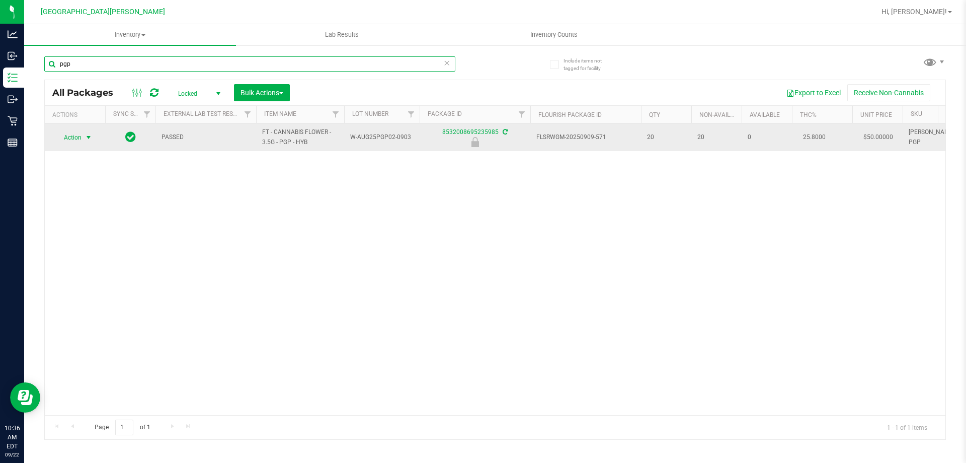
type input "pgp"
click at [87, 138] on span "select" at bounding box center [89, 137] width 8 height 8
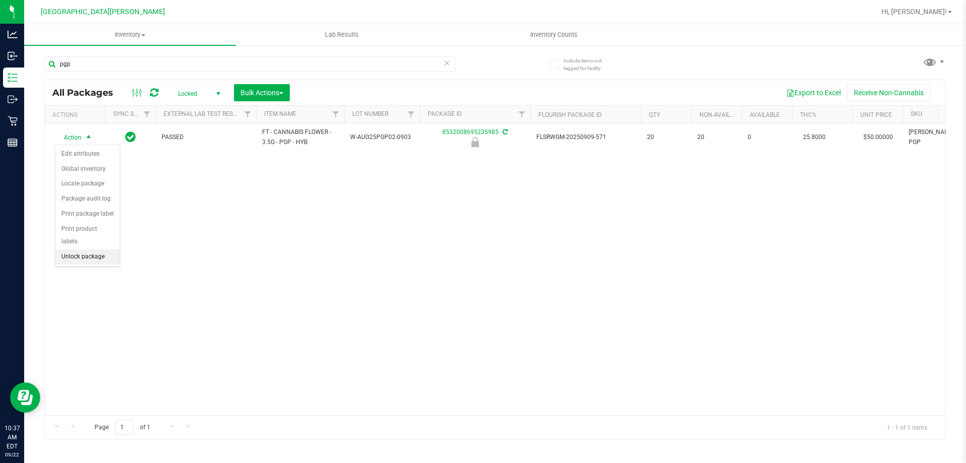
click at [95, 249] on li "Unlock package" at bounding box center [87, 256] width 64 height 15
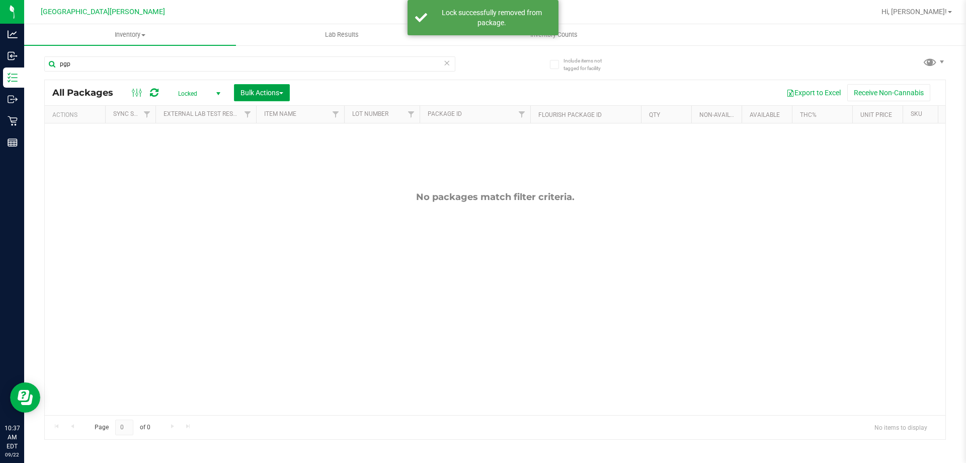
click at [278, 94] on span "Bulk Actions" at bounding box center [262, 93] width 43 height 8
click at [259, 189] on span "Lock/Unlock packages" at bounding box center [274, 189] width 69 height 8
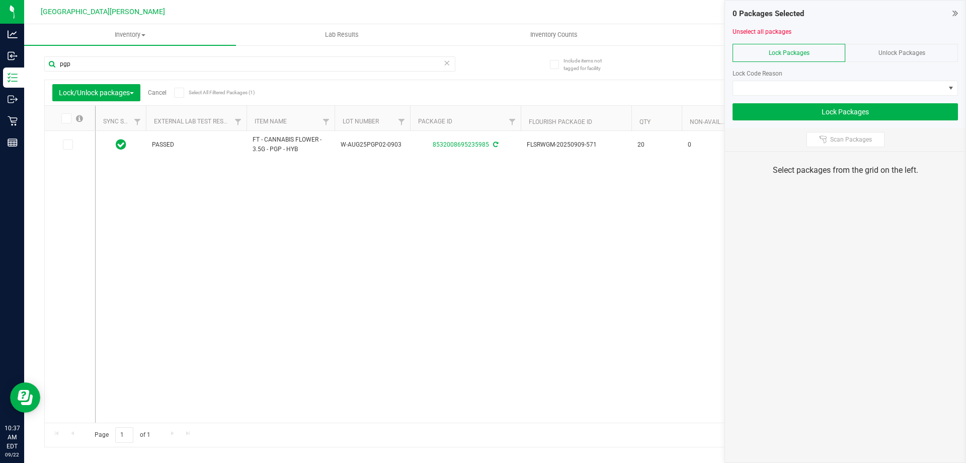
click at [225, 91] on span "Select All Filtered Packages (1)" at bounding box center [214, 93] width 50 height 6
click at [0, 0] on input "Select All Filtered Packages (1)" at bounding box center [0, 0] width 0 height 0
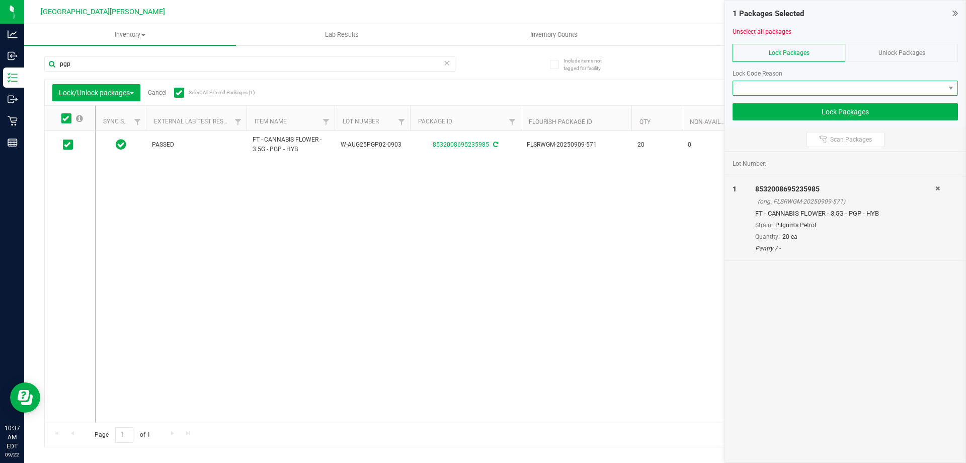
click at [807, 87] on span at bounding box center [839, 88] width 212 height 14
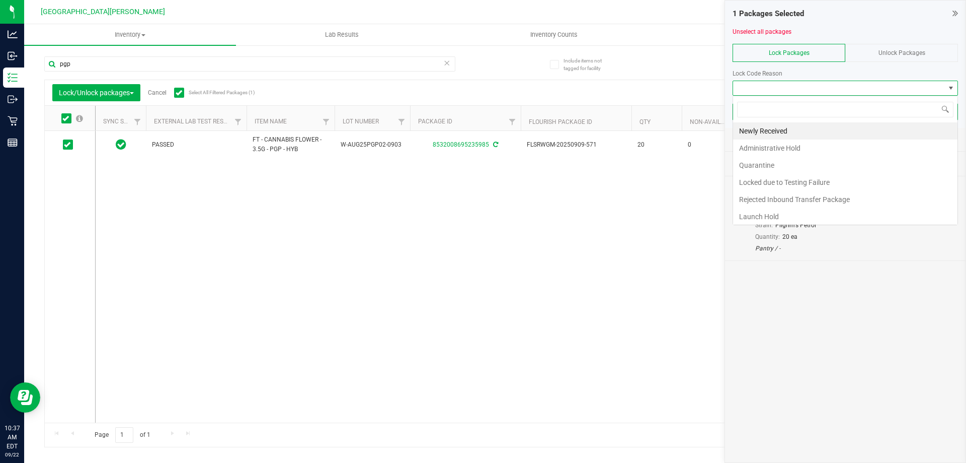
scroll to position [15, 225]
drag, startPoint x: 754, startPoint y: 213, endPoint x: 757, endPoint y: 197, distance: 15.9
click at [754, 213] on li "Launch Hold" at bounding box center [845, 216] width 224 height 17
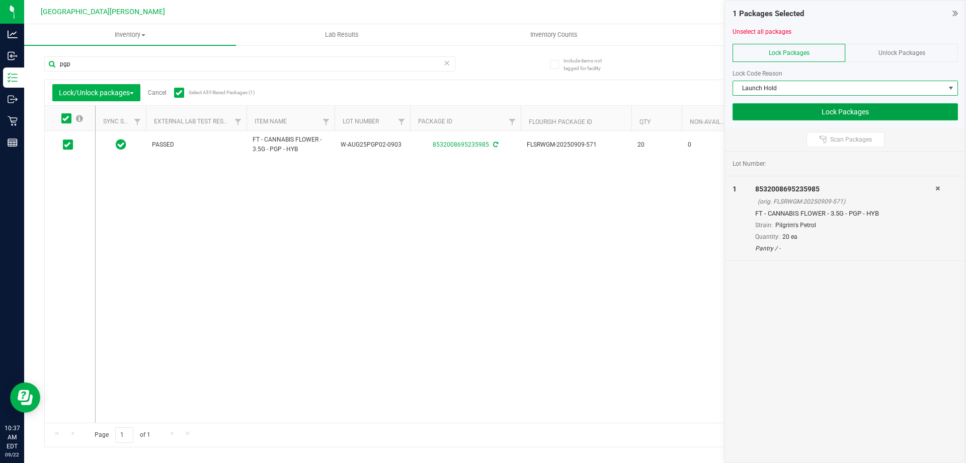
click at [815, 113] on button "Lock Packages" at bounding box center [845, 111] width 225 height 17
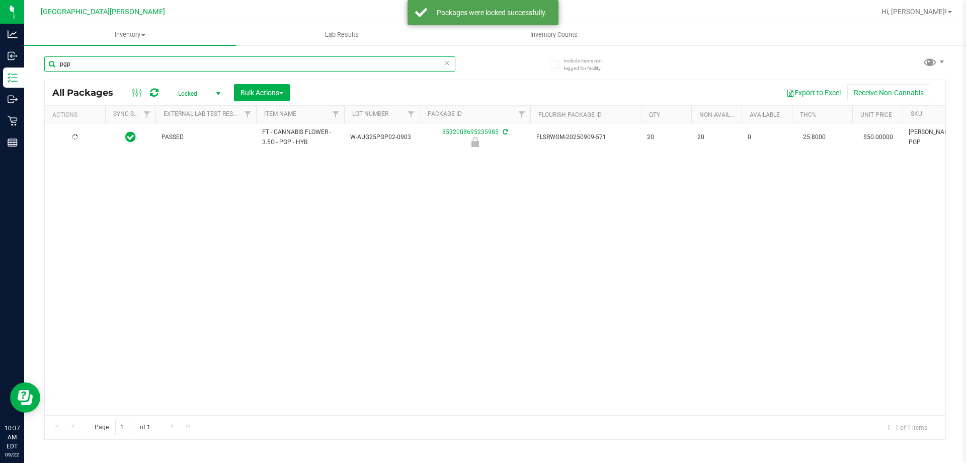
click at [81, 59] on input "pgp" at bounding box center [249, 63] width 411 height 15
type input "dls"
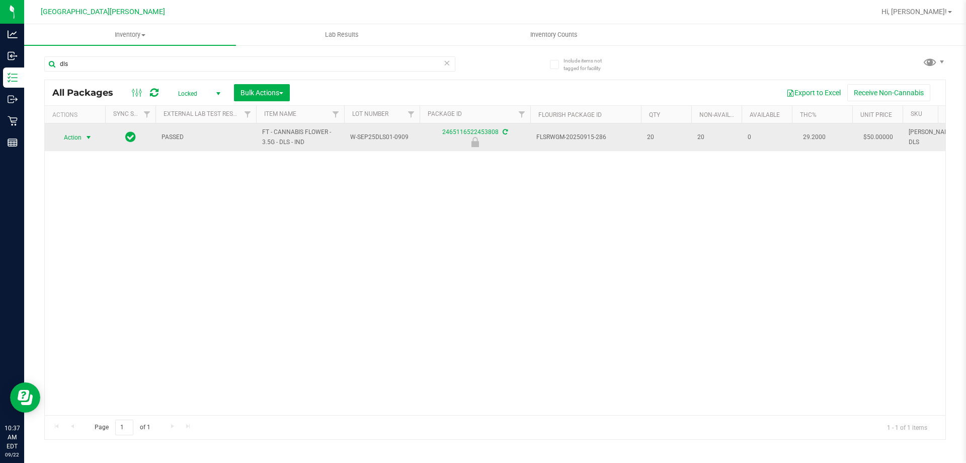
click at [84, 137] on span "select" at bounding box center [89, 137] width 13 height 14
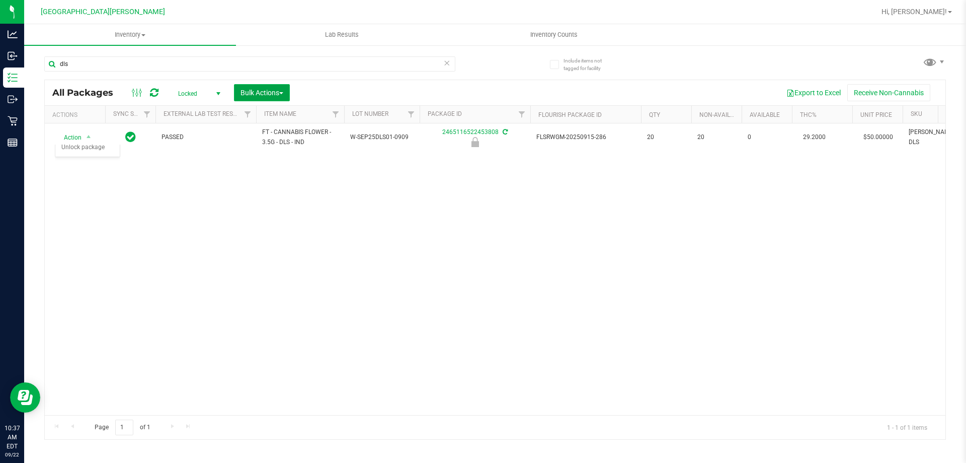
click at [265, 89] on span "Bulk Actions" at bounding box center [262, 93] width 43 height 8
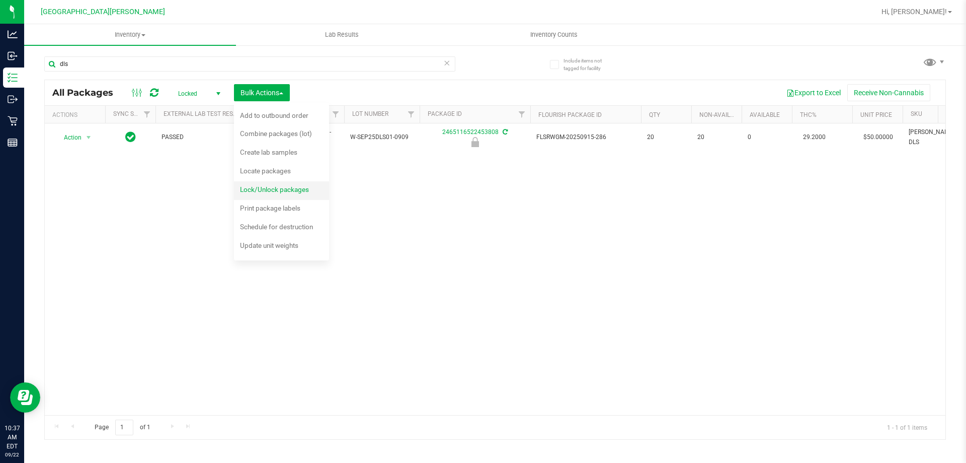
click at [261, 190] on span "Lock/Unlock packages" at bounding box center [274, 189] width 69 height 8
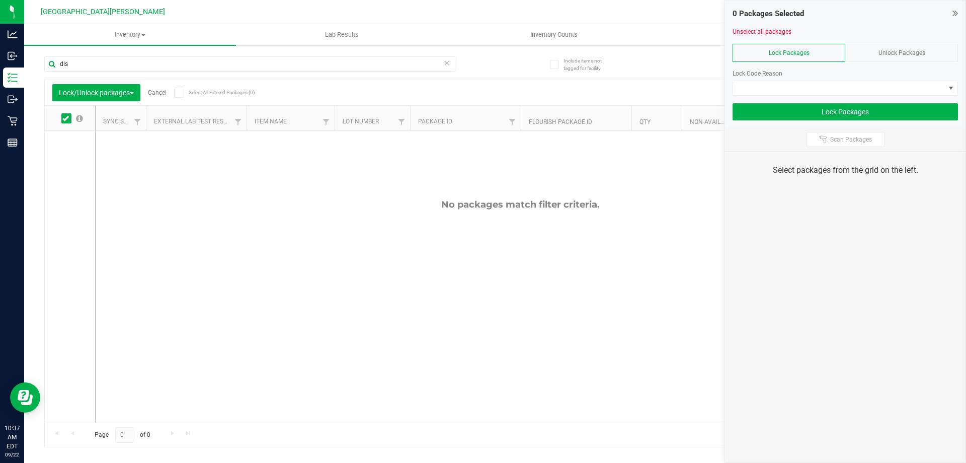
click at [888, 51] on span "Unlock Packages" at bounding box center [902, 52] width 47 height 7
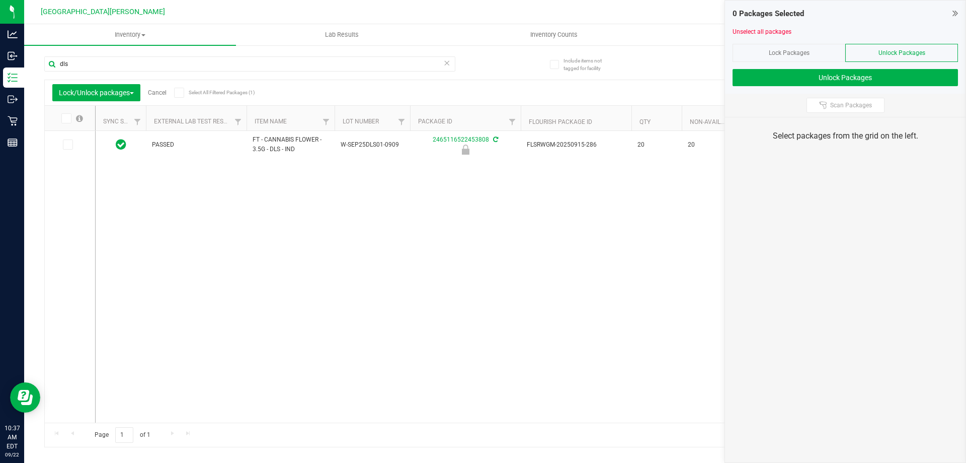
click at [209, 90] on span "Select All Filtered Packages (1)" at bounding box center [214, 93] width 50 height 6
click at [0, 0] on input "Select All Filtered Packages (1)" at bounding box center [0, 0] width 0 height 0
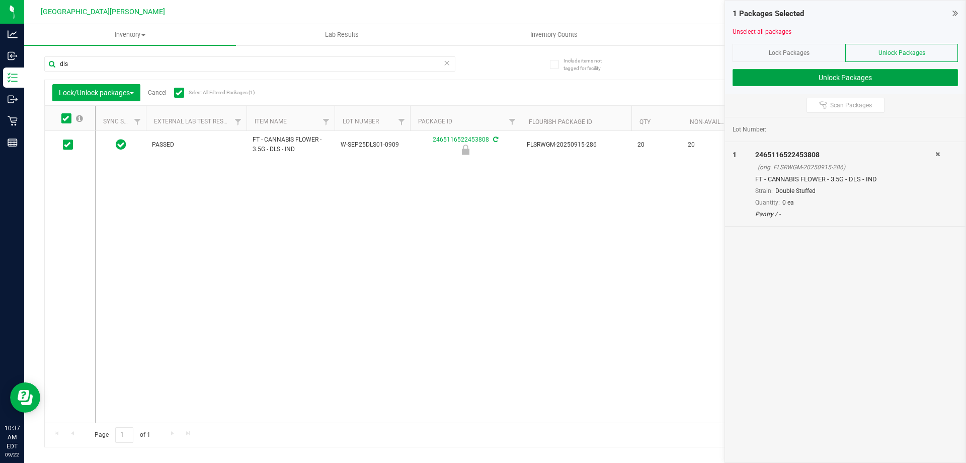
click at [879, 78] on button "Unlock Packages" at bounding box center [845, 77] width 225 height 17
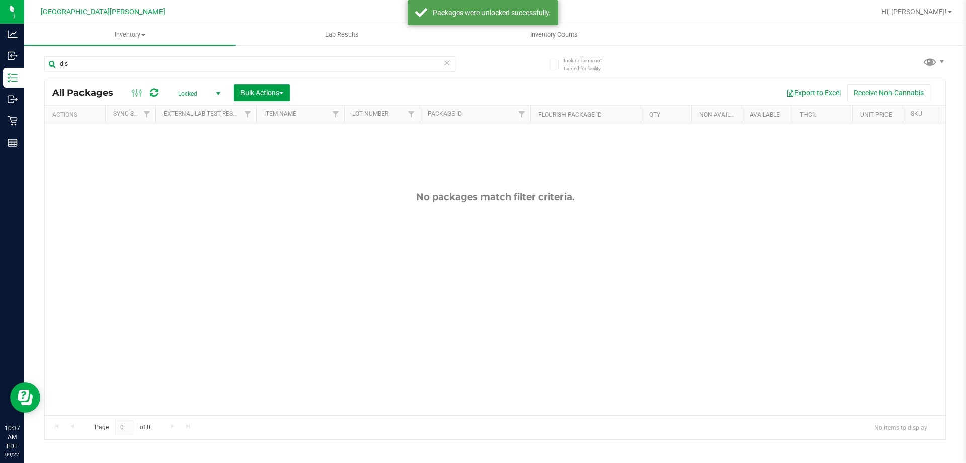
click at [272, 90] on span "Bulk Actions" at bounding box center [262, 93] width 43 height 8
click at [253, 192] on span "Lock/Unlock packages" at bounding box center [274, 189] width 69 height 8
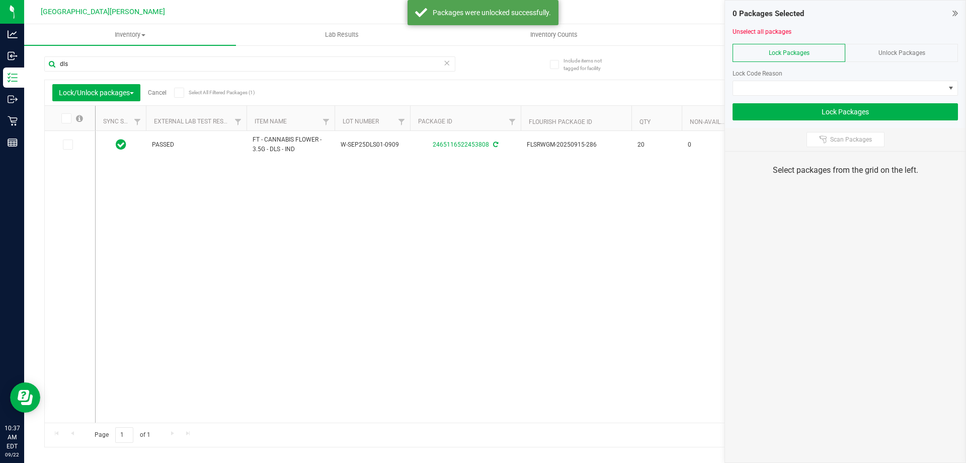
click at [210, 91] on span "Select All Filtered Packages (1)" at bounding box center [214, 93] width 50 height 6
click at [0, 0] on input "Select All Filtered Packages (1)" at bounding box center [0, 0] width 0 height 0
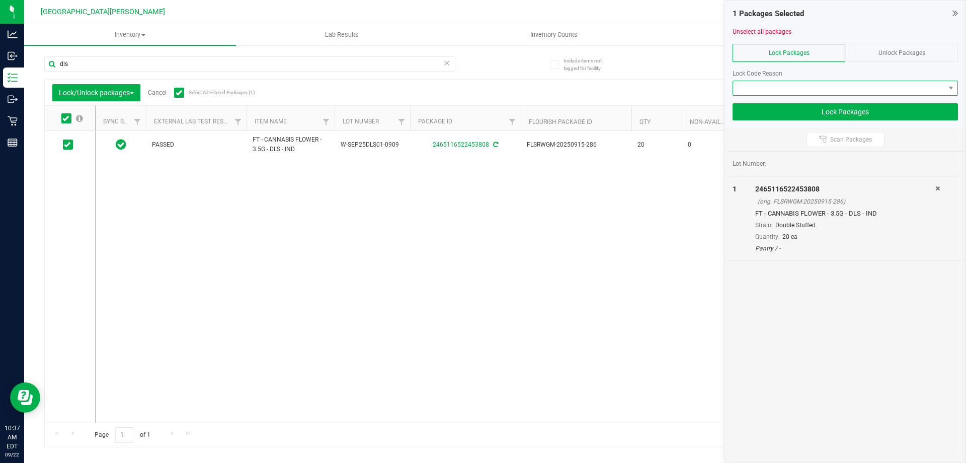
click at [759, 90] on span at bounding box center [839, 88] width 212 height 14
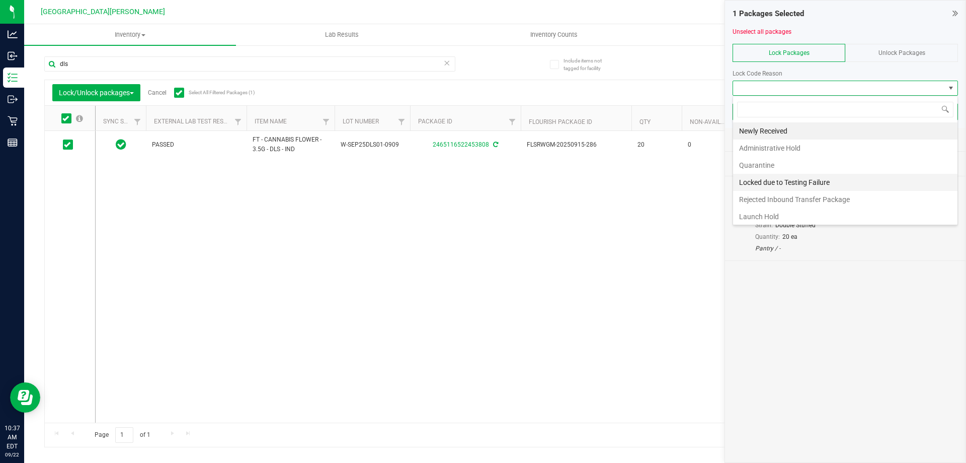
scroll to position [15, 225]
click at [754, 219] on li "Launch Hold" at bounding box center [845, 216] width 224 height 17
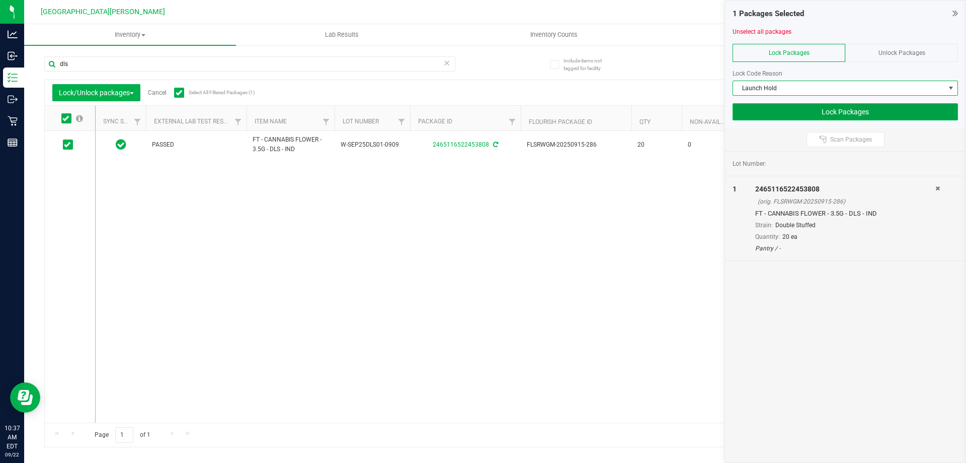
click at [787, 106] on button "Lock Packages" at bounding box center [845, 111] width 225 height 17
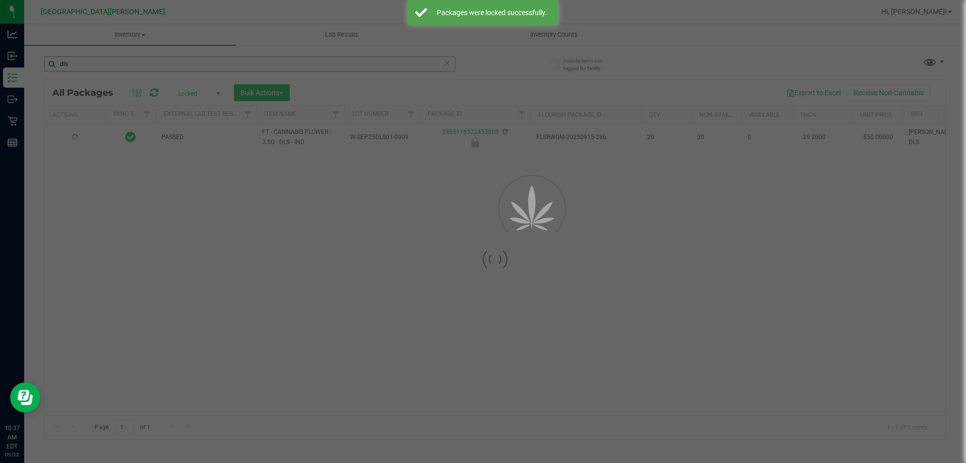
click at [83, 68] on div at bounding box center [483, 231] width 966 height 463
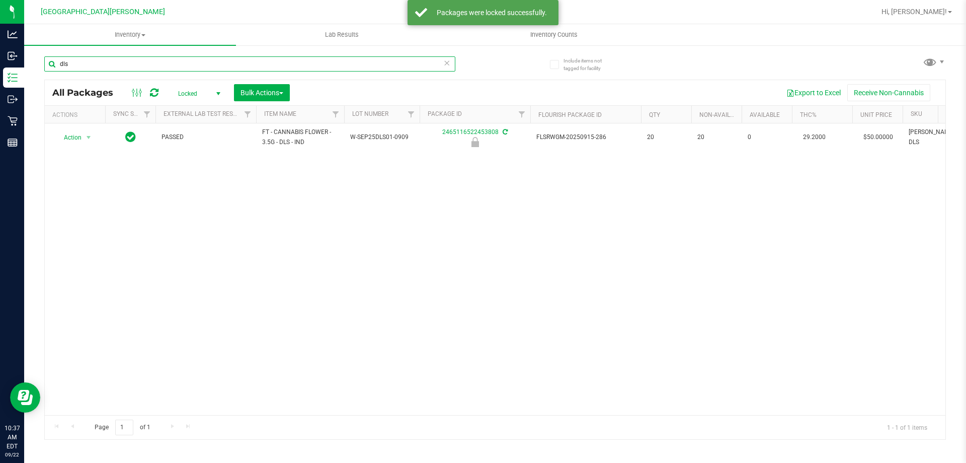
click at [84, 65] on input "dls" at bounding box center [249, 63] width 411 height 15
type input "snp"
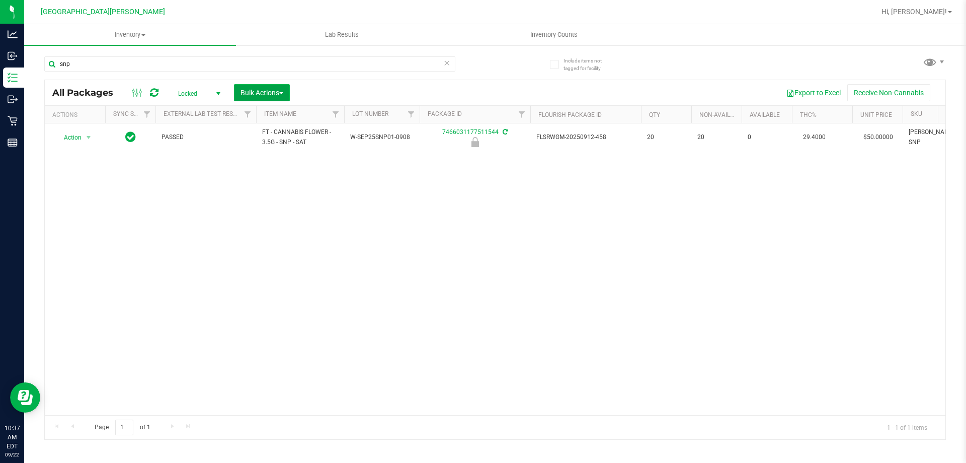
click at [270, 92] on span "Bulk Actions" at bounding box center [262, 93] width 43 height 8
click at [256, 187] on span "Lock/Unlock packages" at bounding box center [274, 189] width 69 height 8
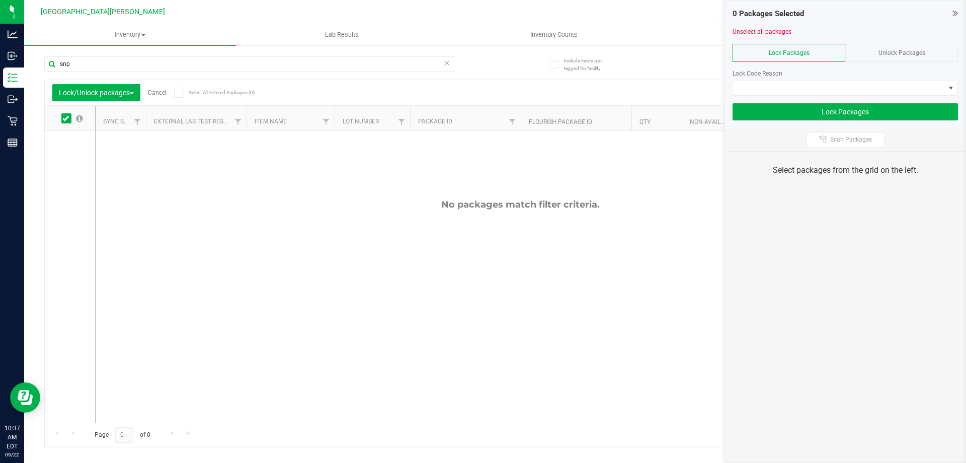
click at [878, 50] on div "Unlock Packages" at bounding box center [902, 53] width 113 height 18
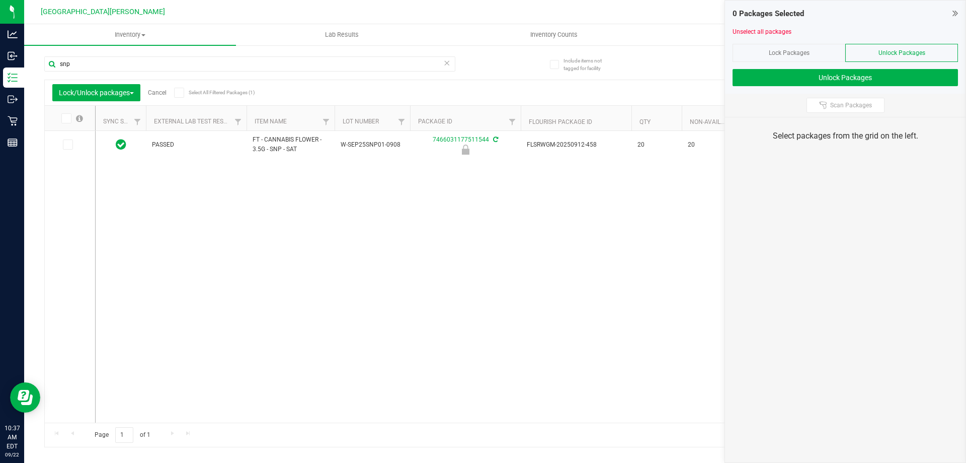
click at [217, 92] on span "Select All Filtered Packages (1)" at bounding box center [214, 93] width 50 height 6
click at [0, 0] on input "Select All Filtered Packages (1)" at bounding box center [0, 0] width 0 height 0
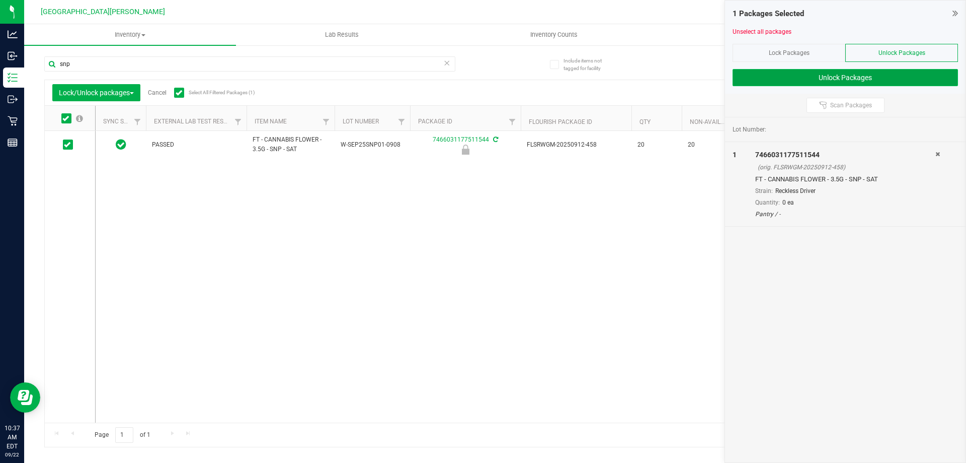
click at [856, 74] on button "Unlock Packages" at bounding box center [845, 77] width 225 height 17
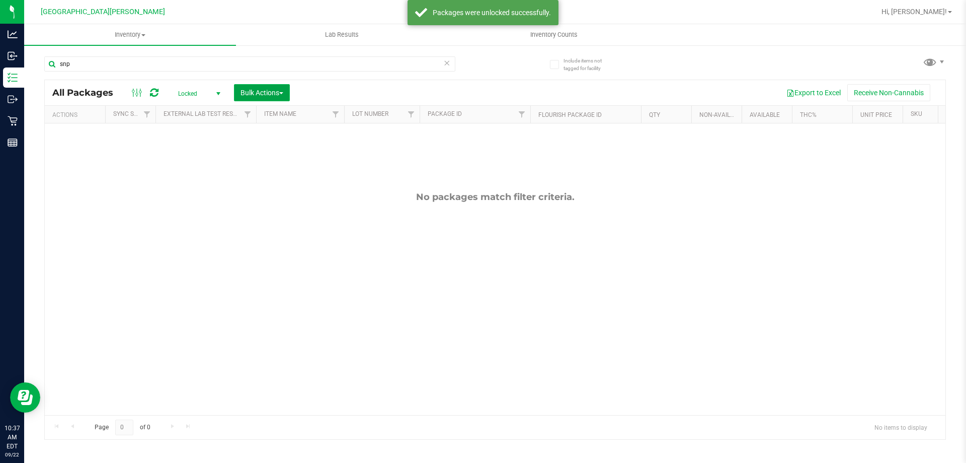
click at [264, 87] on button "Bulk Actions" at bounding box center [262, 92] width 56 height 17
click at [261, 191] on span "Lock/Unlock packages" at bounding box center [274, 189] width 69 height 8
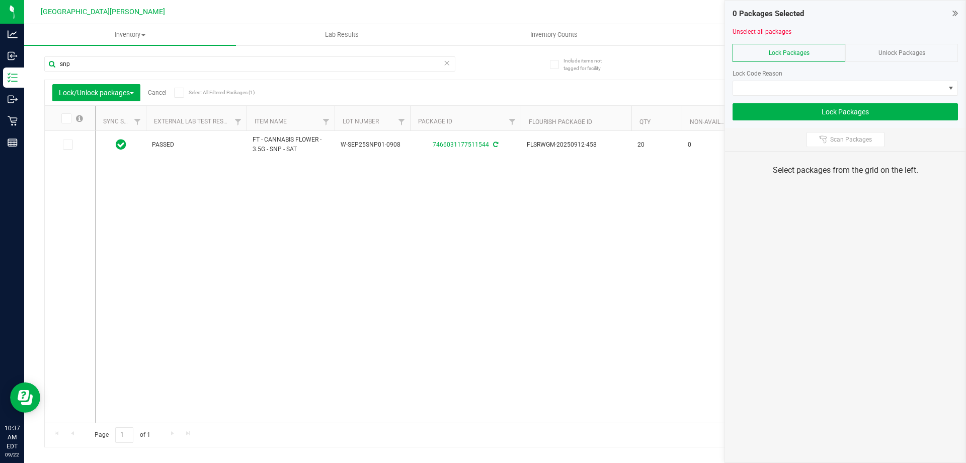
click at [194, 95] on span "Select All Filtered Packages (1)" at bounding box center [214, 93] width 50 height 6
click at [0, 0] on input "Select All Filtered Packages (1)" at bounding box center [0, 0] width 0 height 0
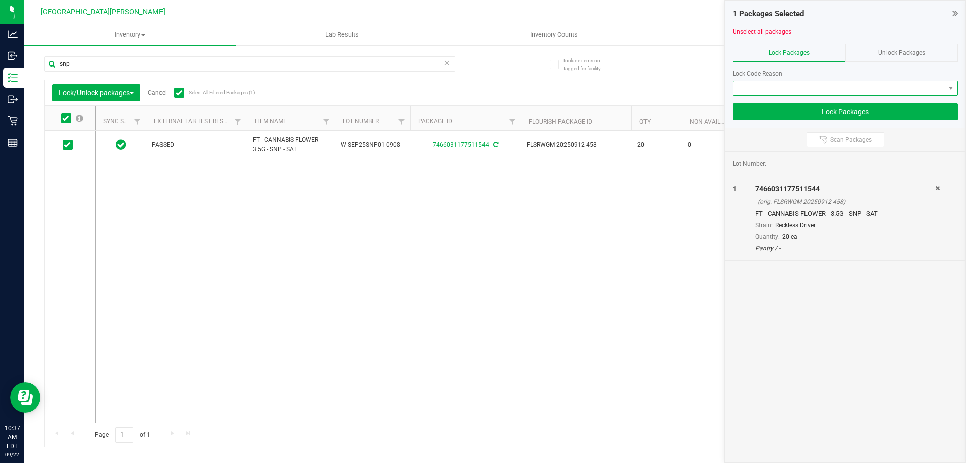
click at [870, 89] on span at bounding box center [839, 88] width 212 height 14
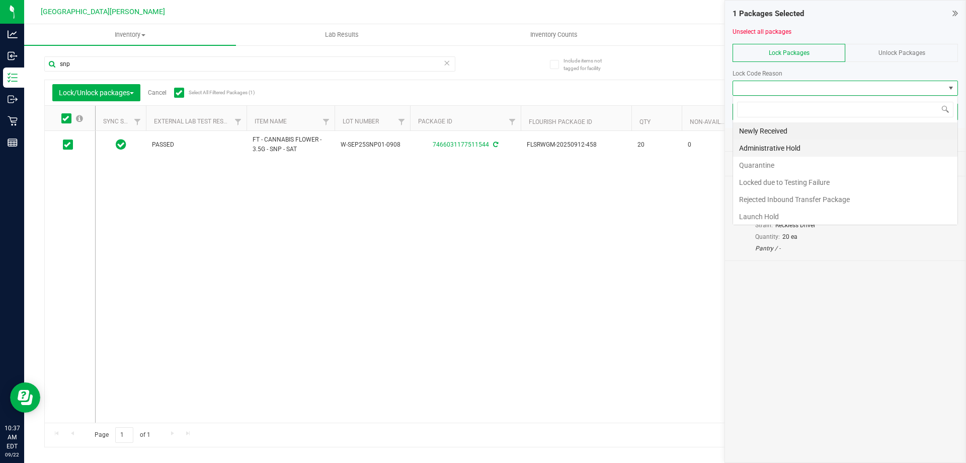
scroll to position [15, 225]
click at [739, 215] on li "Launch Hold" at bounding box center [845, 216] width 224 height 17
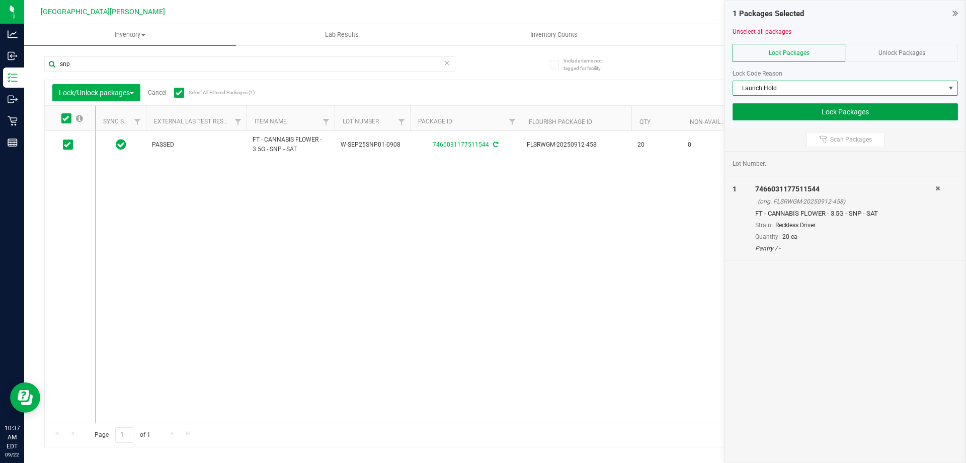
click at [817, 111] on button "Lock Packages" at bounding box center [845, 111] width 225 height 17
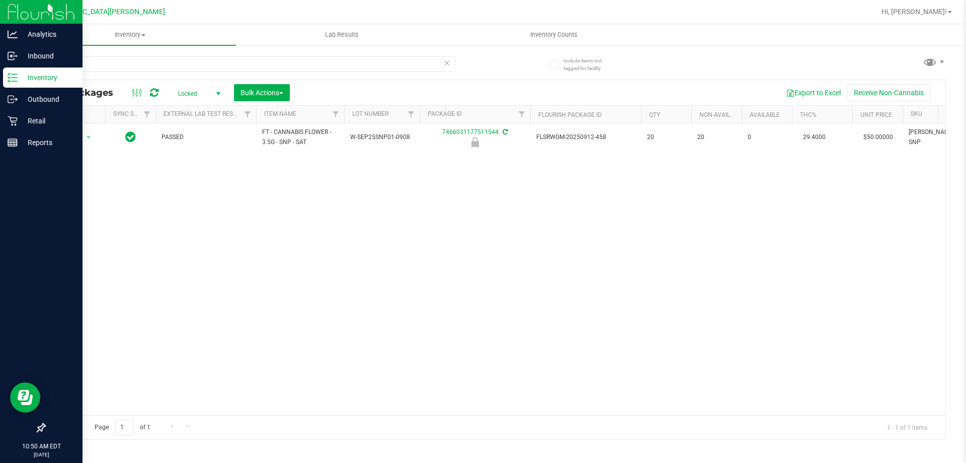
click at [40, 76] on p "Inventory" at bounding box center [48, 77] width 60 height 12
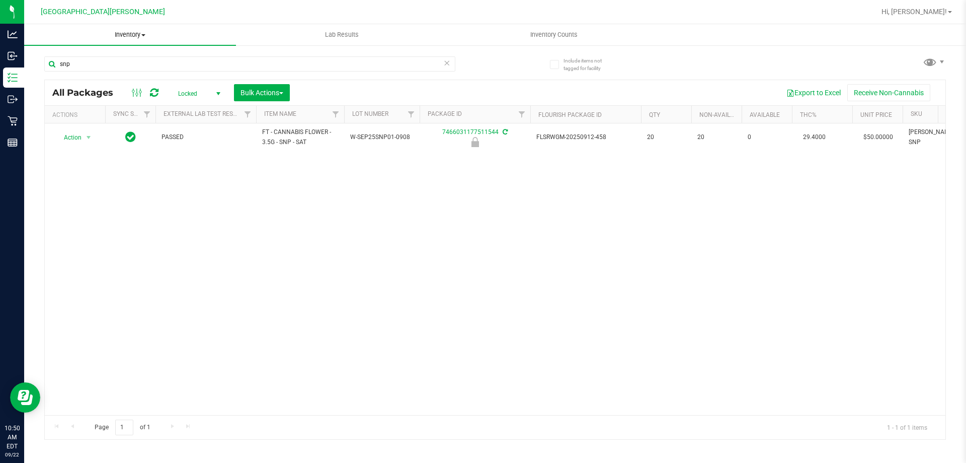
click at [138, 33] on span "Inventory" at bounding box center [130, 34] width 212 height 9
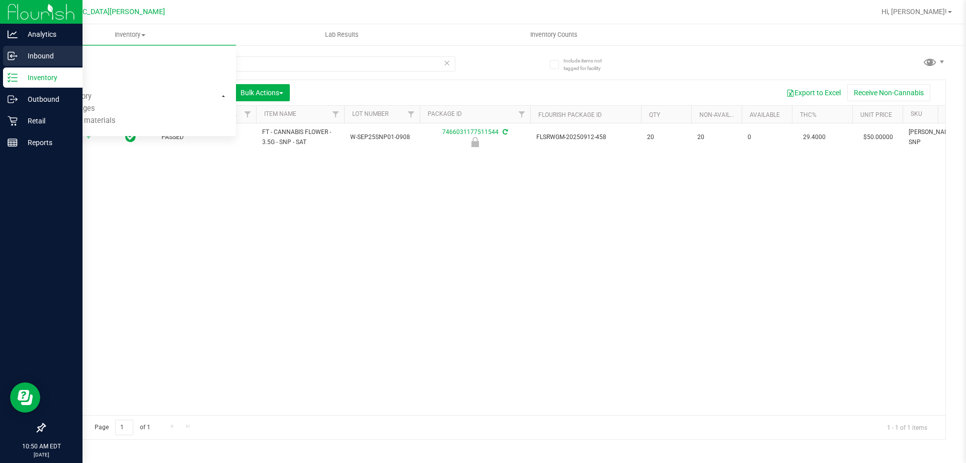
drag, startPoint x: 316, startPoint y: 213, endPoint x: 0, endPoint y: 46, distance: 357.3
click at [267, 186] on div "Action Action Edit attributes Global inventory Locate package Package audit log…" at bounding box center [495, 268] width 901 height 291
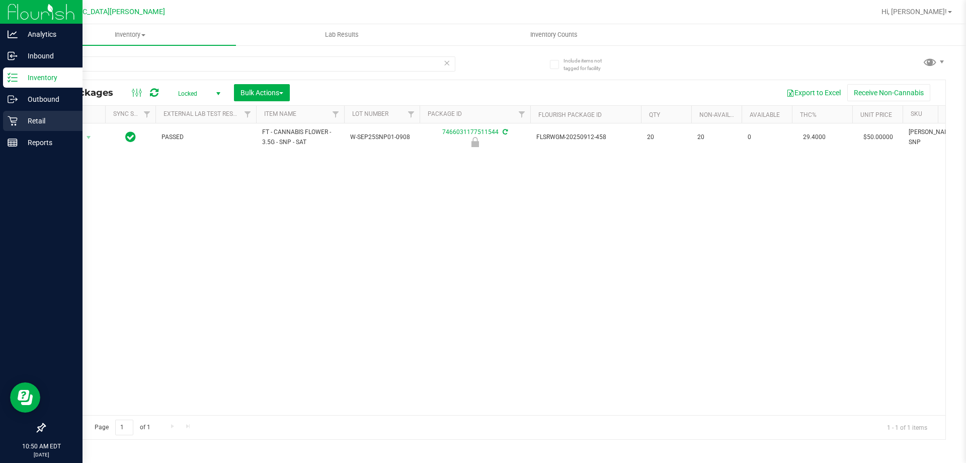
click at [32, 125] on p "Retail" at bounding box center [48, 121] width 60 height 12
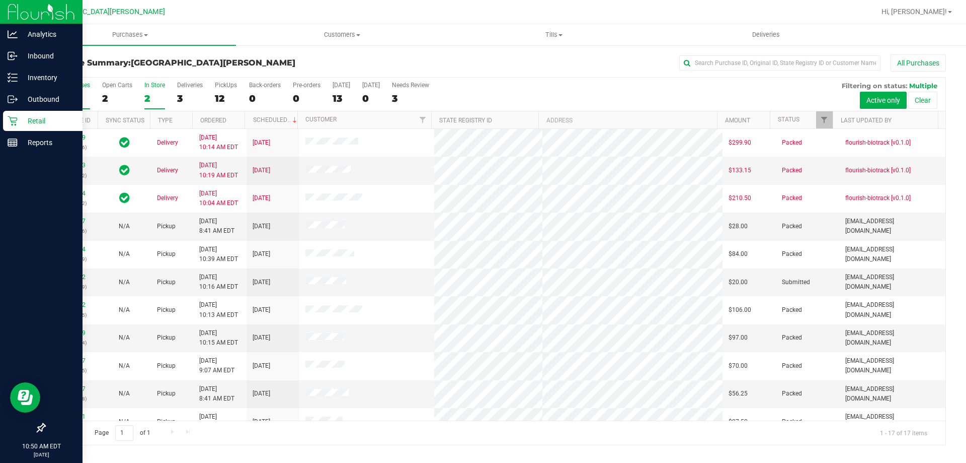
click at [154, 97] on div "2" at bounding box center [154, 99] width 21 height 12
click at [0, 0] on input "In Store 2" at bounding box center [0, 0] width 0 height 0
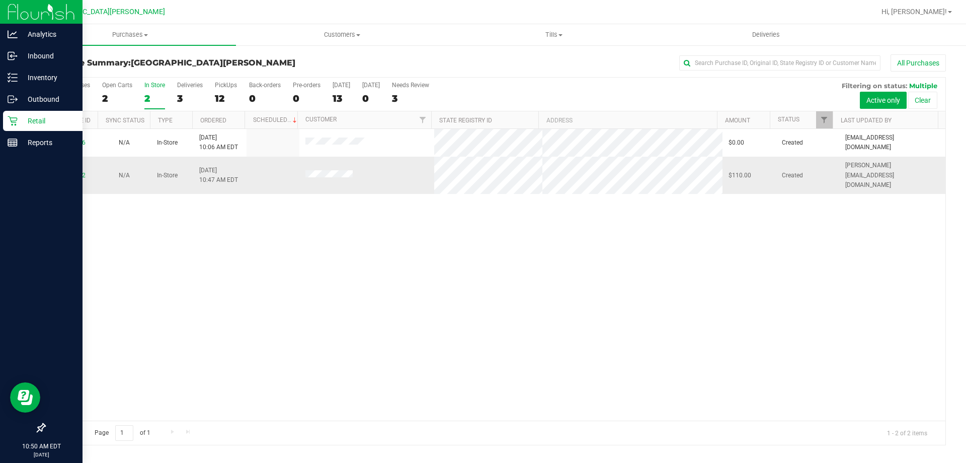
drag, startPoint x: 62, startPoint y: 160, endPoint x: 68, endPoint y: 173, distance: 14.6
click at [68, 170] on td "11987492" at bounding box center [71, 175] width 53 height 37
click at [70, 172] on link "11987492" at bounding box center [71, 175] width 28 height 7
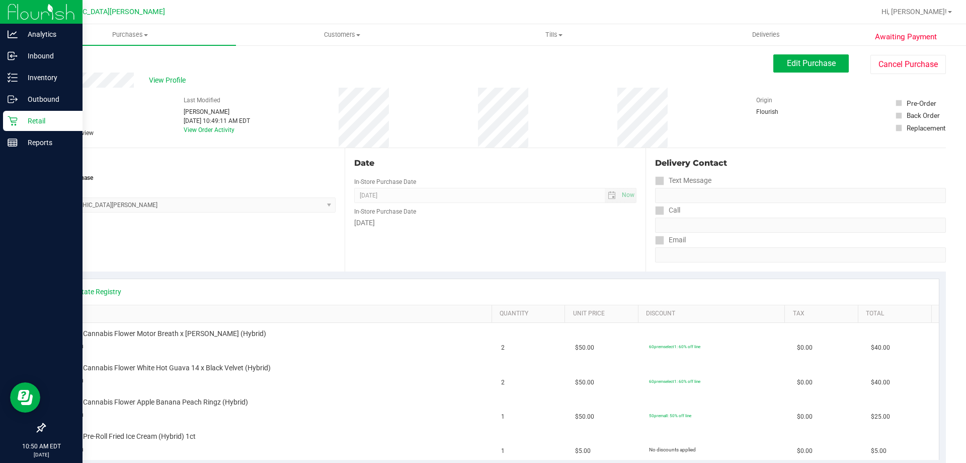
scroll to position [101, 0]
